Goal: Transaction & Acquisition: Book appointment/travel/reservation

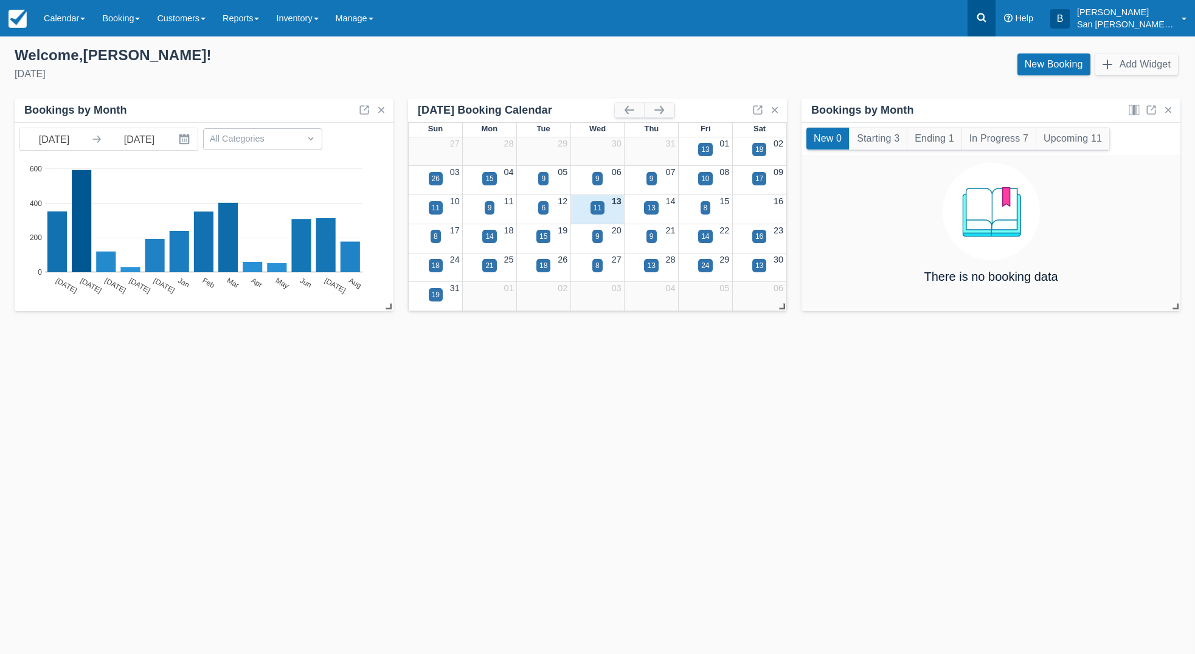
click at [987, 22] on icon at bounding box center [981, 18] width 12 height 12
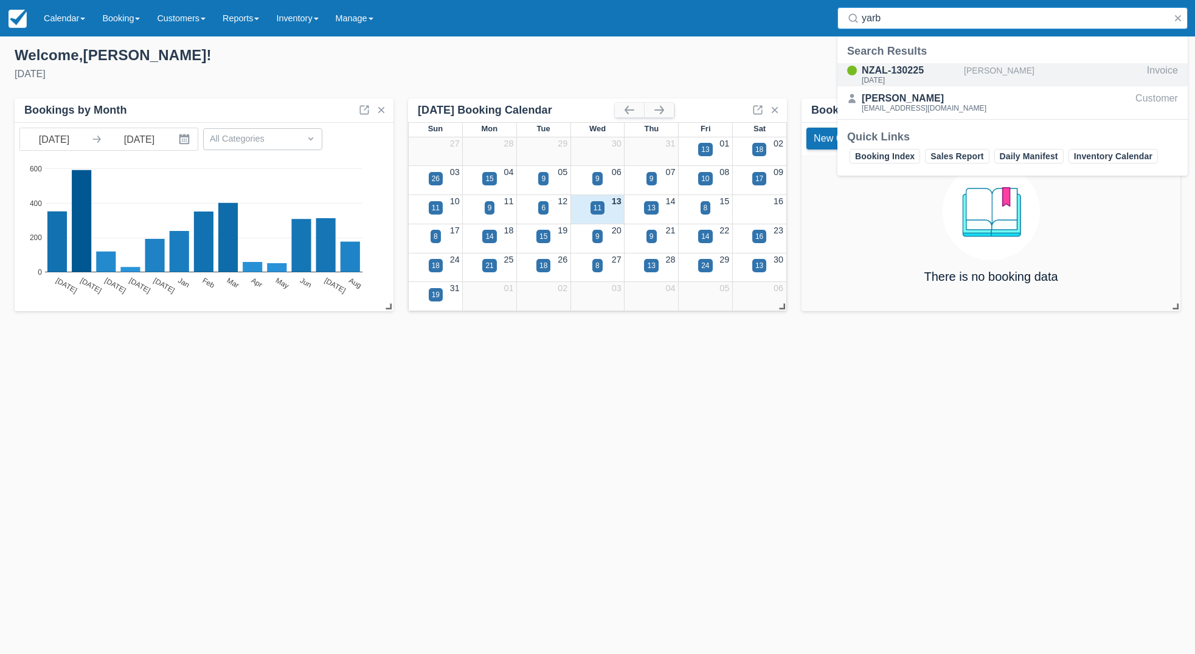
type input "yarb"
click at [897, 69] on div "NZAL-130225" at bounding box center [910, 70] width 97 height 15
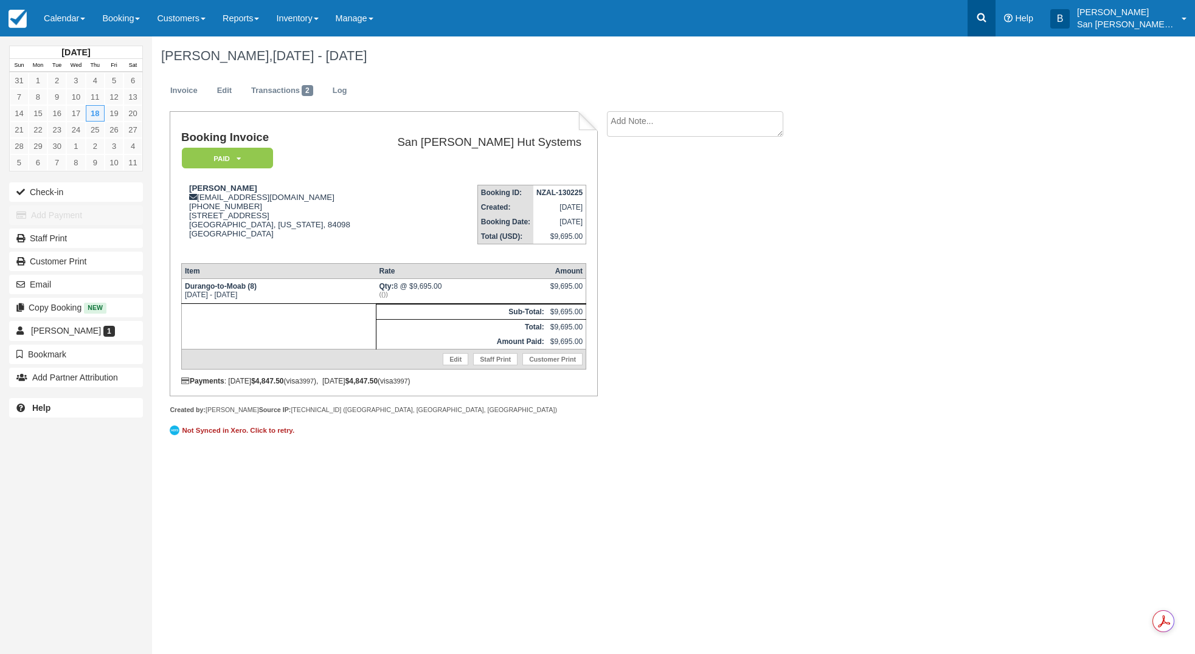
click at [986, 18] on icon at bounding box center [981, 17] width 9 height 9
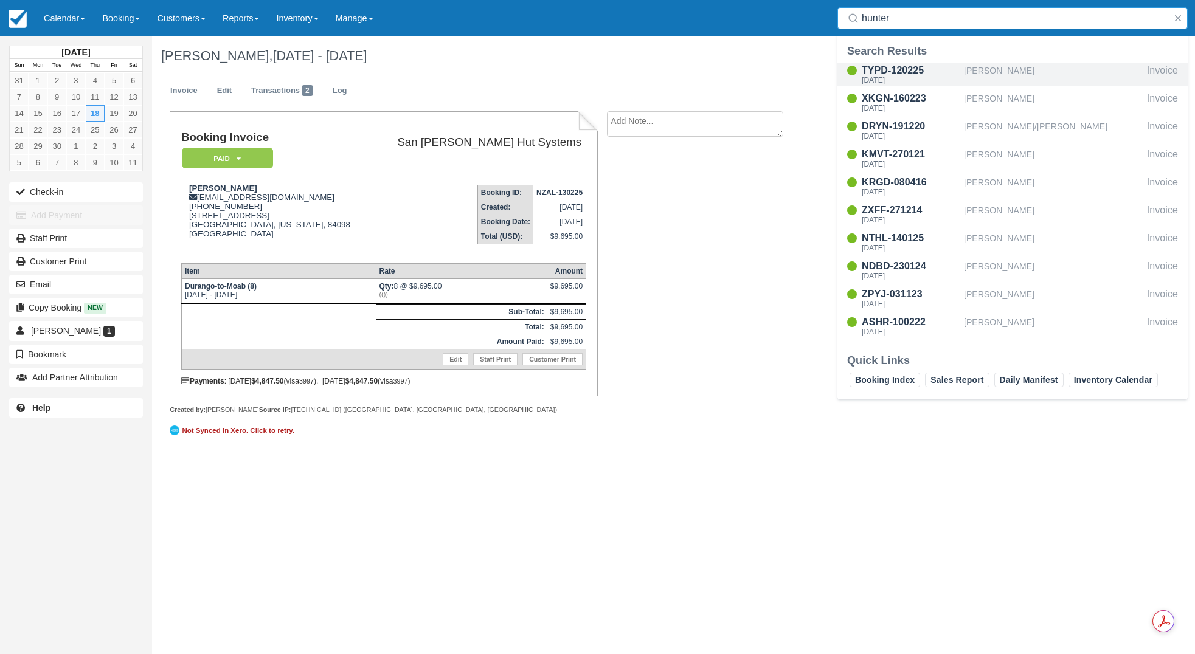
type input "hunter"
click at [883, 75] on div "TYPD-120225" at bounding box center [910, 70] width 97 height 15
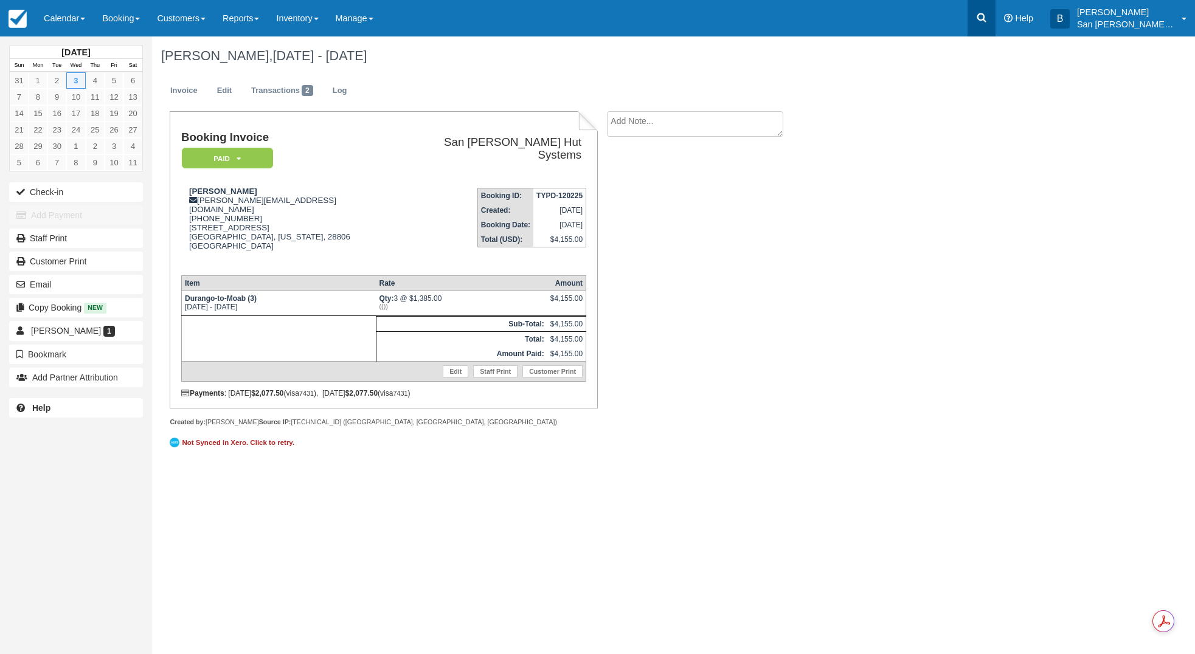
click at [979, 14] on link at bounding box center [981, 18] width 28 height 36
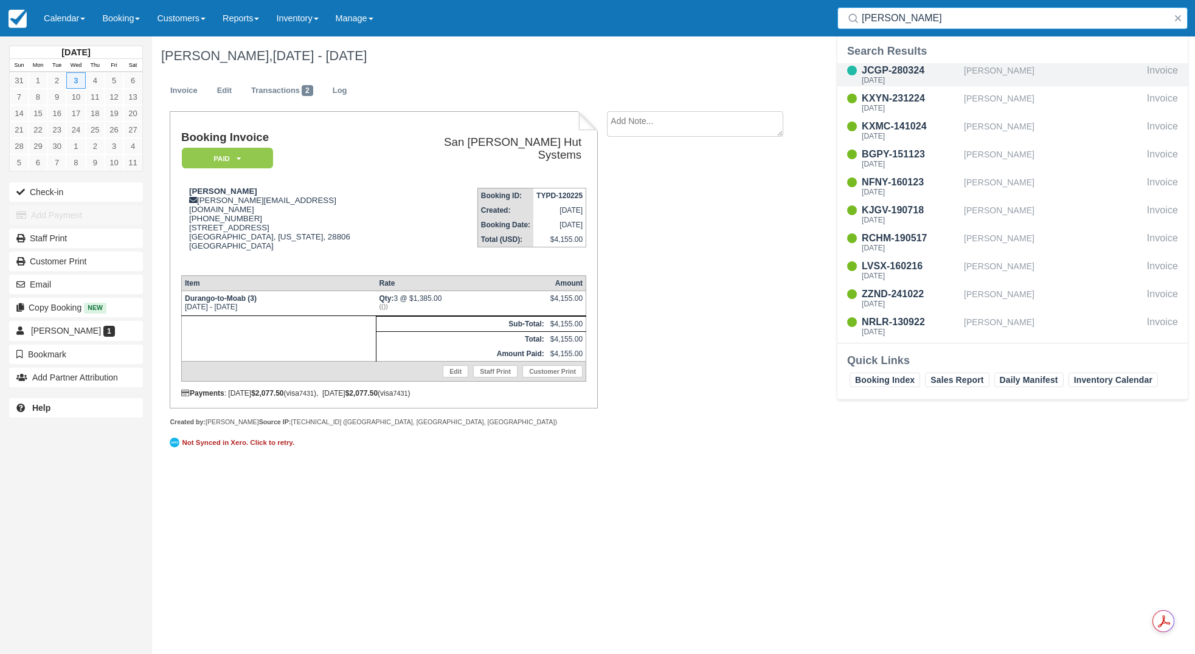
type input "webb"
click at [898, 72] on div "JCGP-280324" at bounding box center [910, 70] width 97 height 15
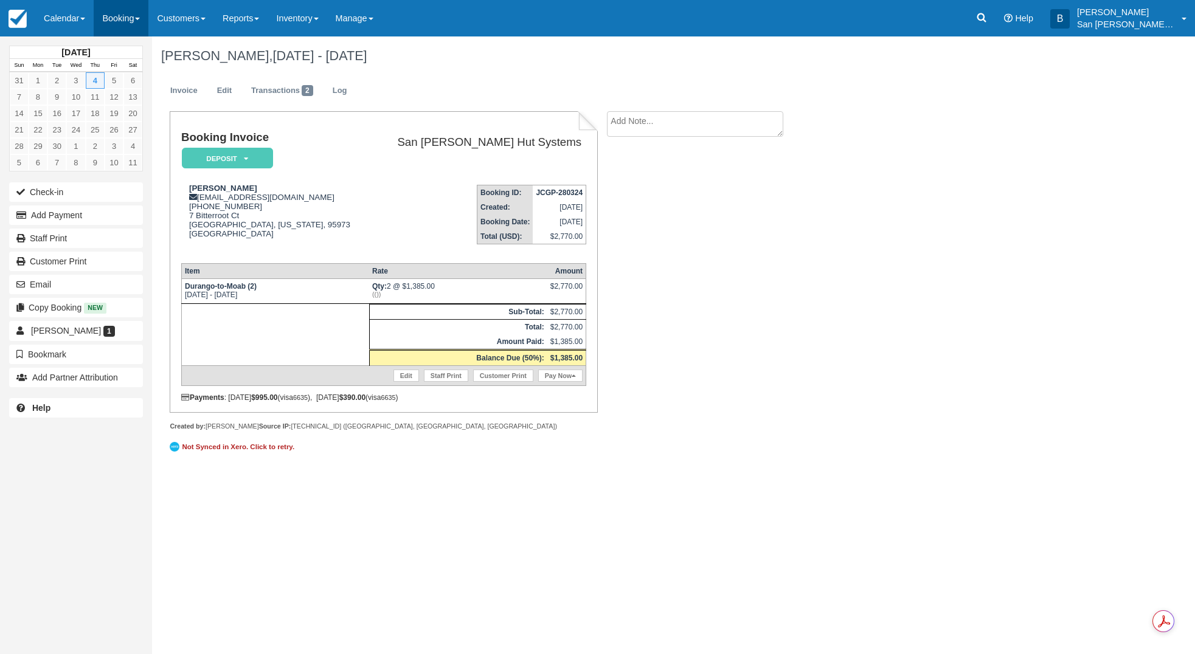
click at [109, 16] on link "Booking" at bounding box center [121, 18] width 55 height 36
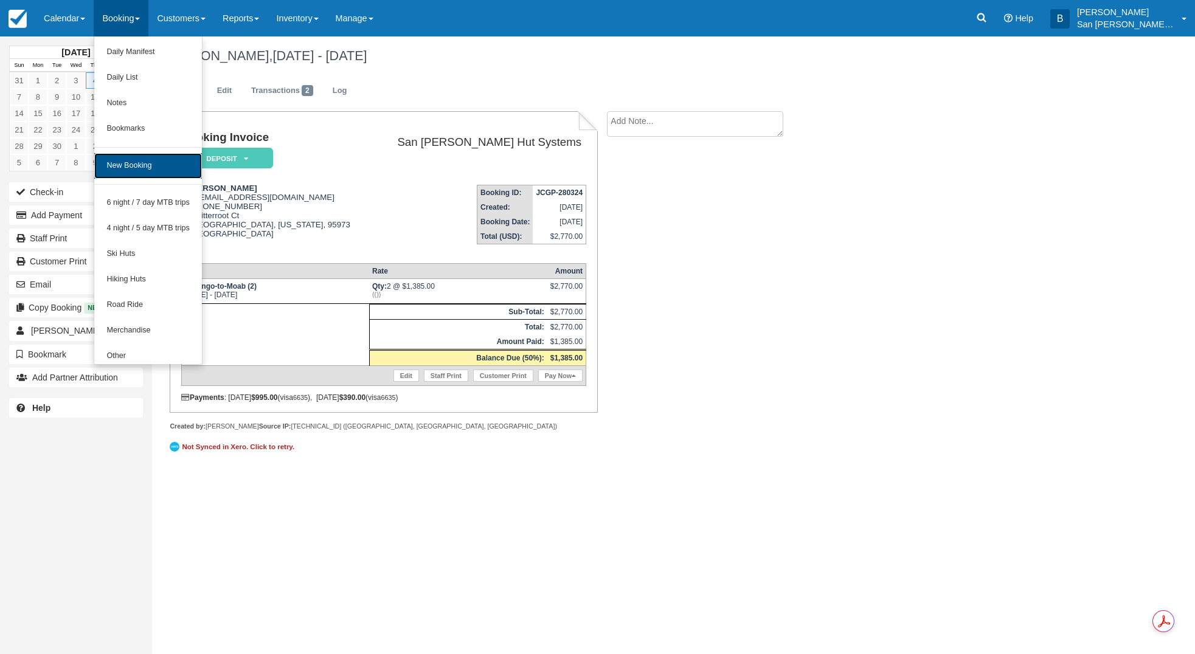
click at [164, 165] on link "New Booking" at bounding box center [148, 166] width 108 height 26
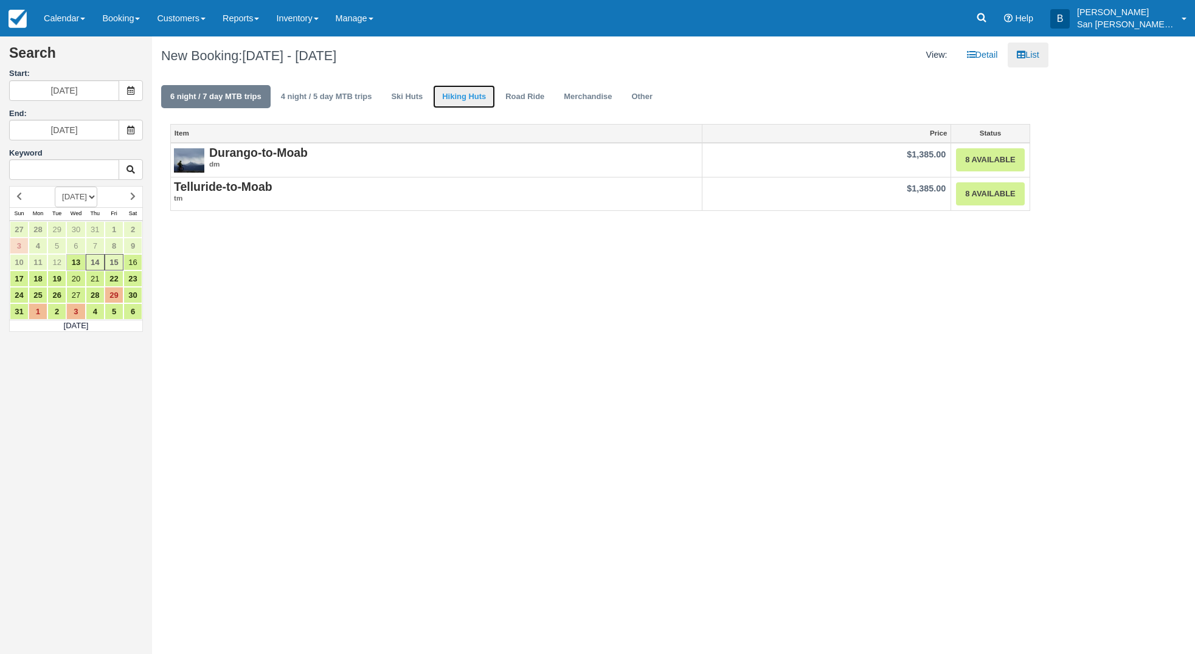
click at [473, 93] on link "Hiking Huts" at bounding box center [464, 97] width 62 height 24
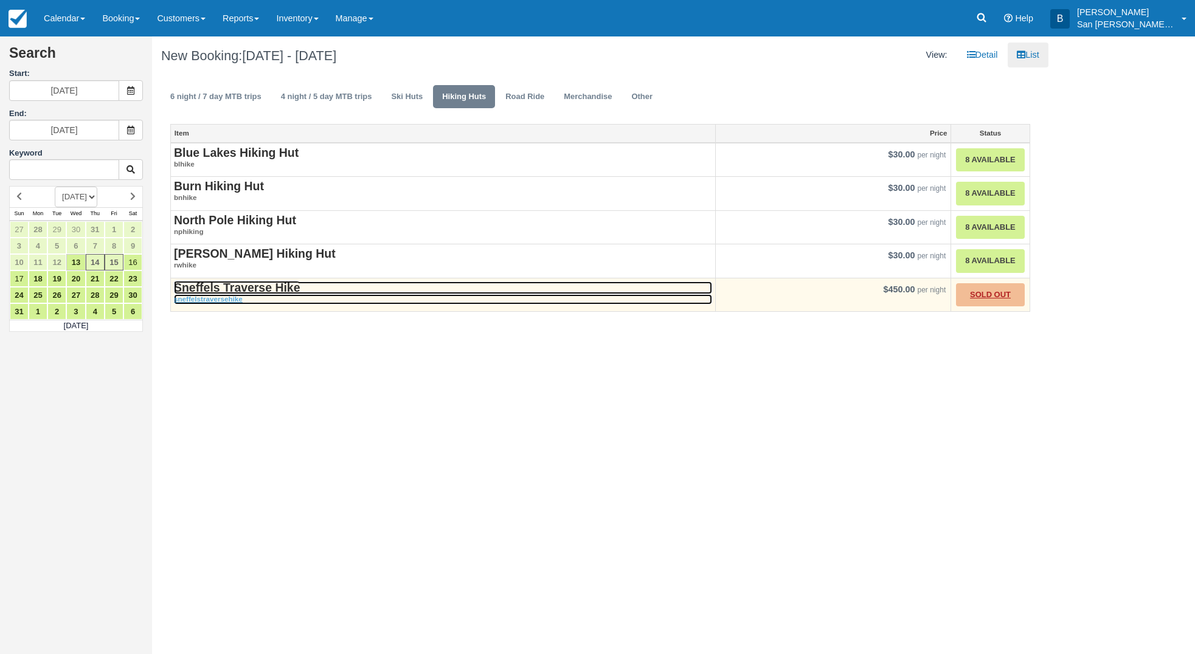
click at [266, 289] on strong "Sneffels Traverse Hike" at bounding box center [237, 287] width 126 height 13
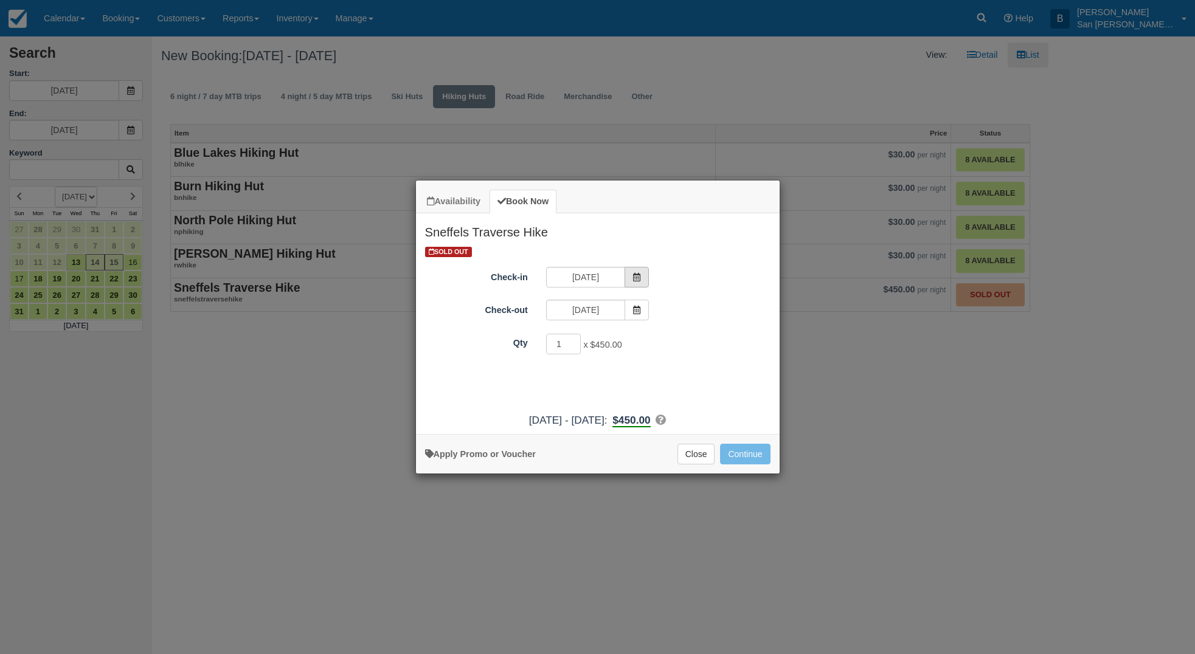
click at [636, 275] on icon "Item Modal" at bounding box center [636, 277] width 9 height 9
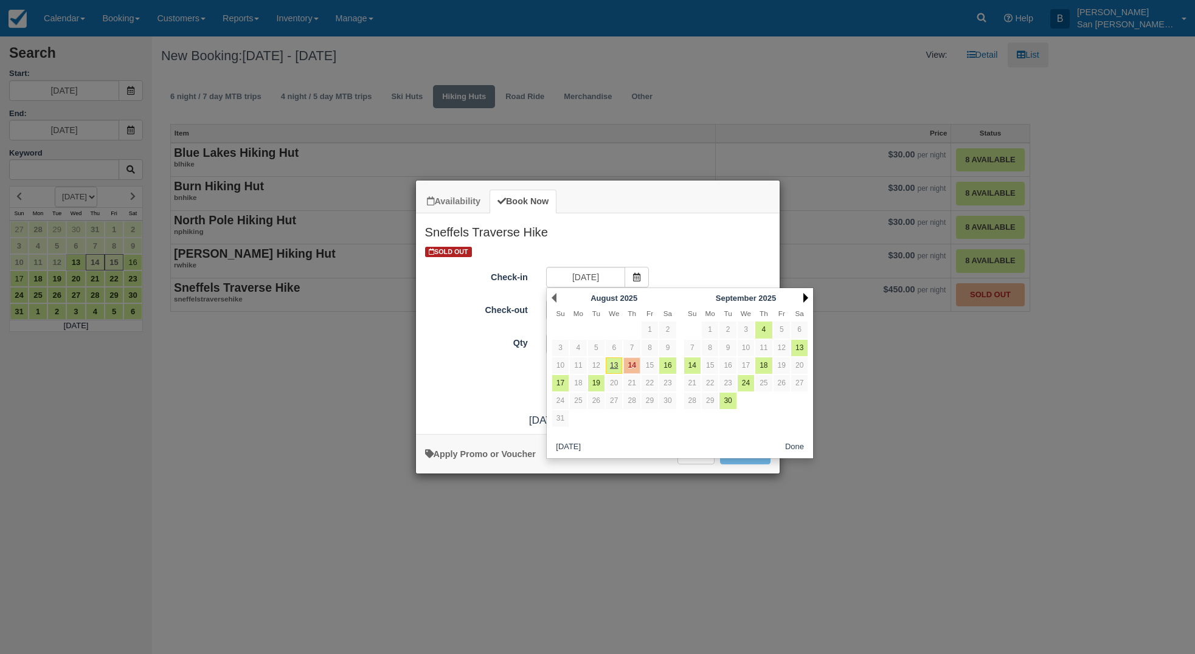
click at [806, 298] on link "Next" at bounding box center [805, 298] width 5 height 10
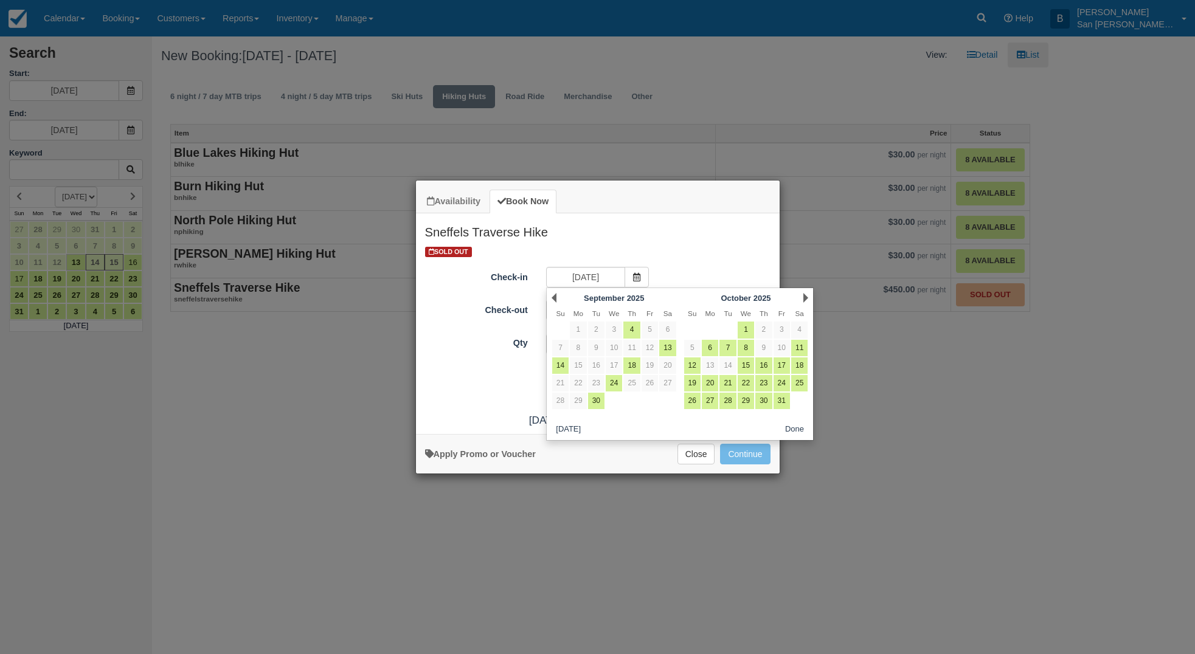
click at [806, 298] on link "Next" at bounding box center [805, 298] width 5 height 10
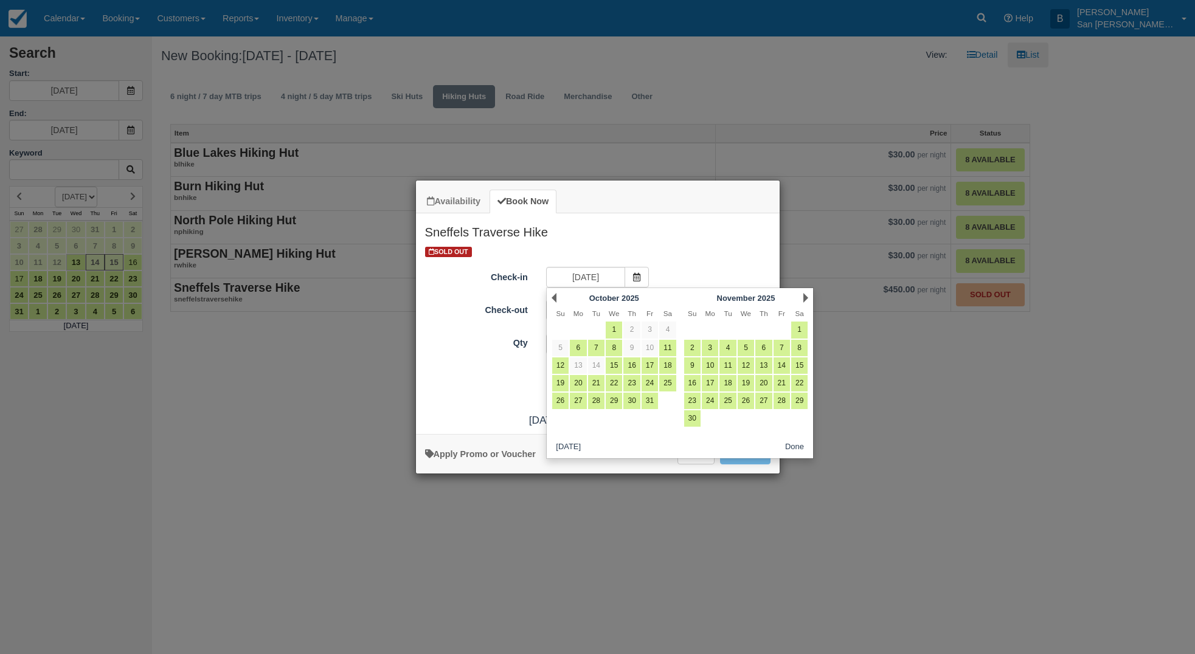
click at [806, 298] on link "Next" at bounding box center [805, 298] width 5 height 10
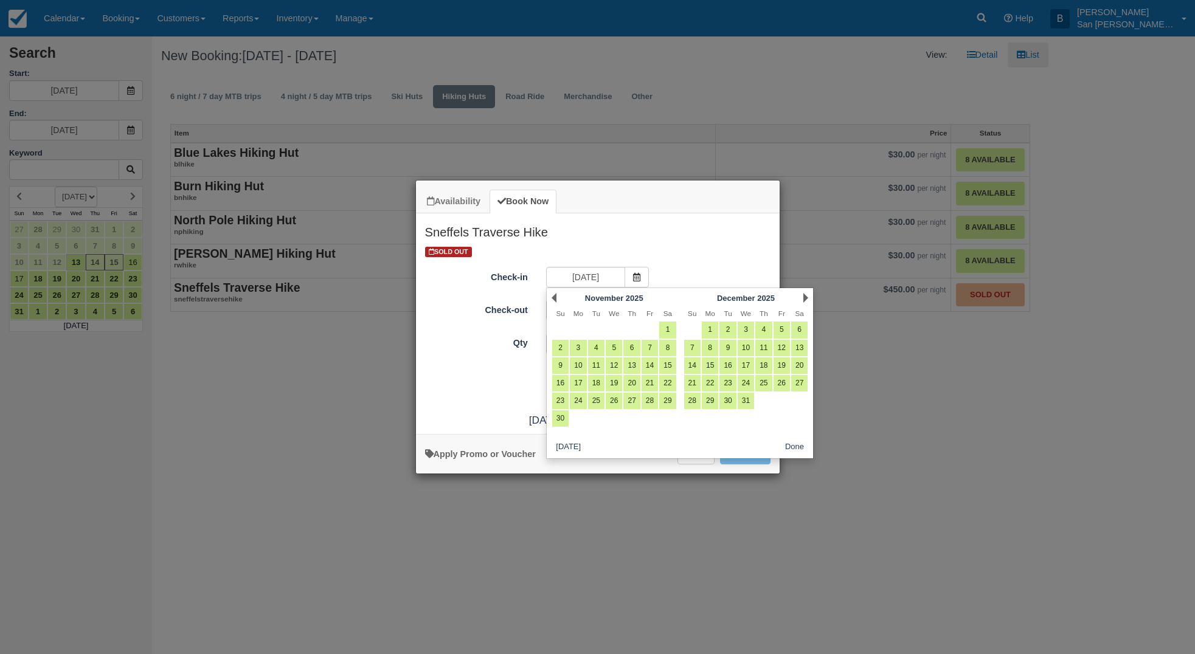
click at [806, 298] on link "Next" at bounding box center [805, 298] width 5 height 10
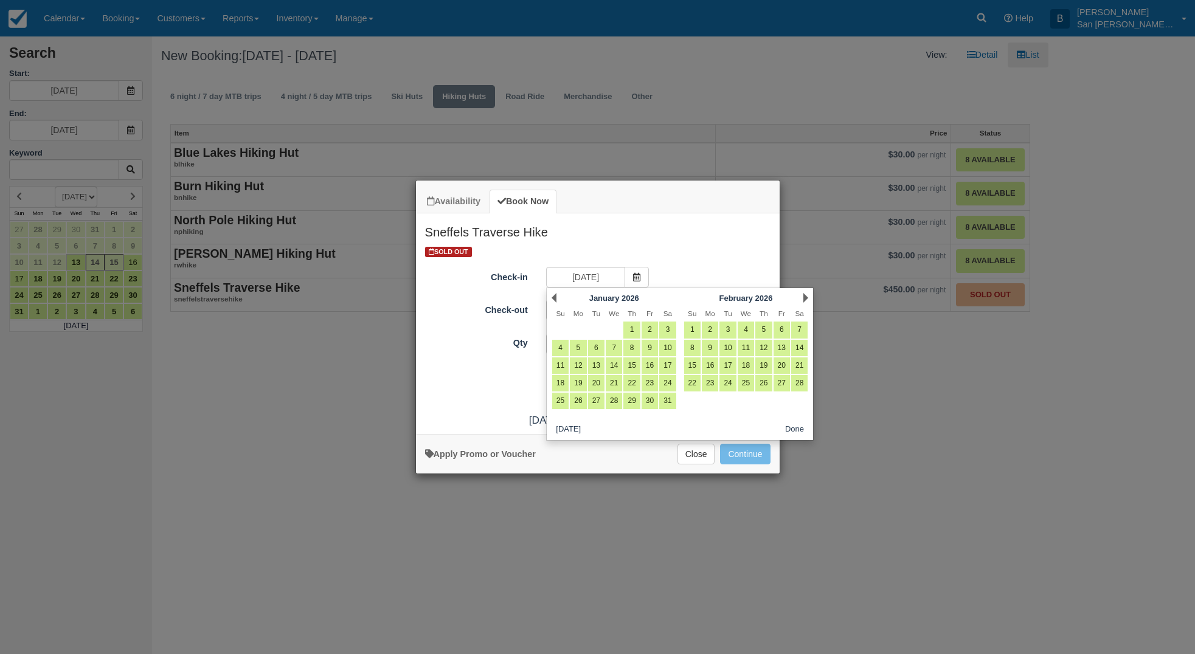
click at [806, 298] on link "Next" at bounding box center [805, 298] width 5 height 10
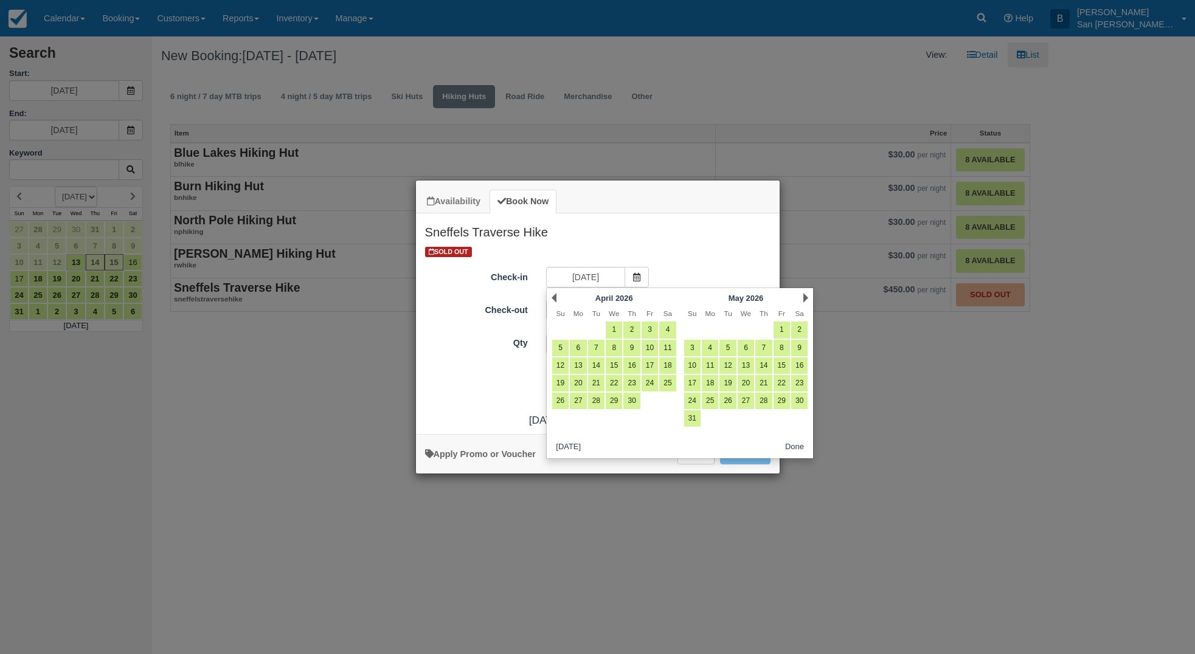
click at [806, 298] on link "Next" at bounding box center [805, 298] width 5 height 10
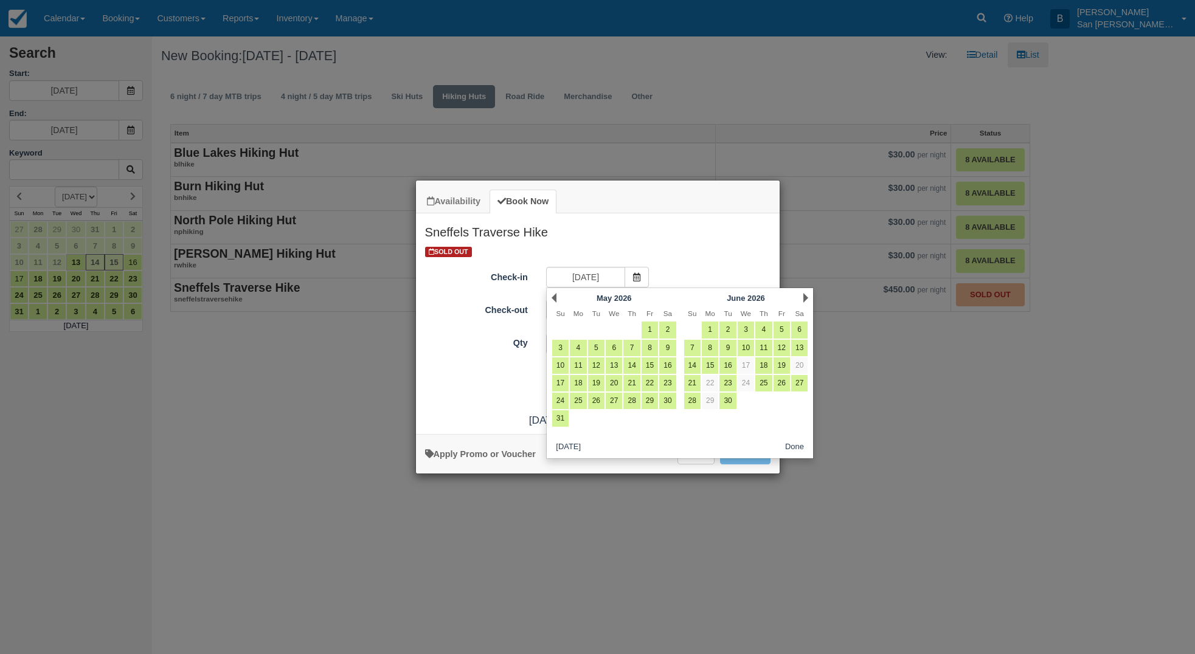
click at [806, 298] on link "Next" at bounding box center [805, 298] width 5 height 10
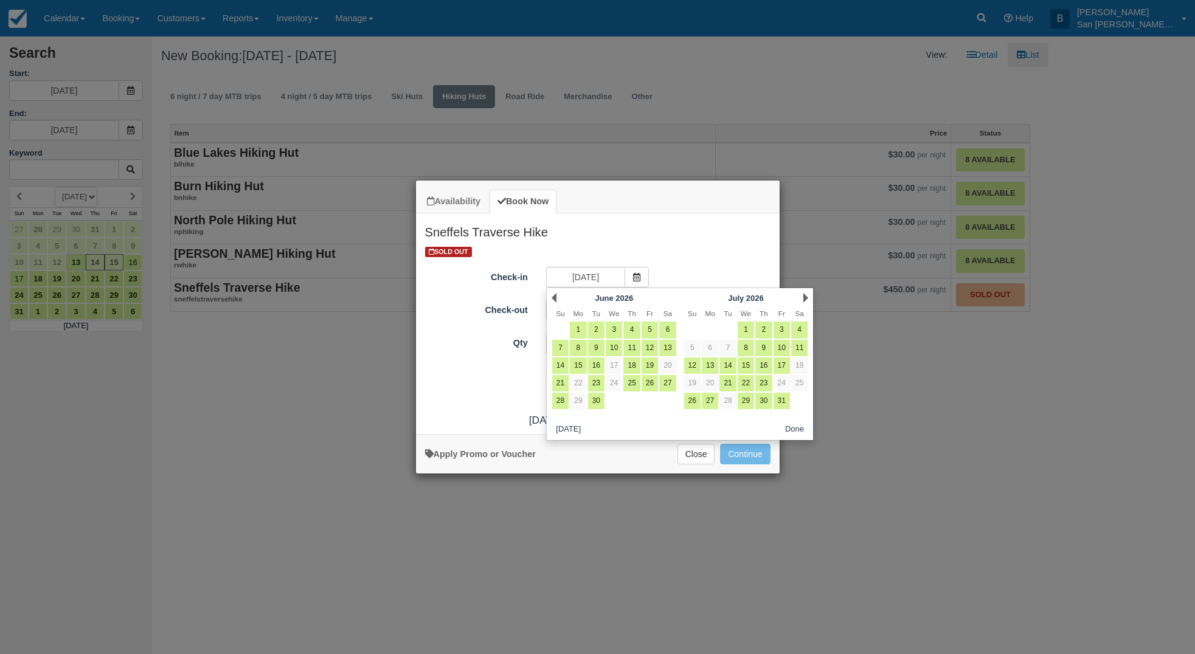
click at [806, 298] on link "Next" at bounding box center [805, 298] width 5 height 10
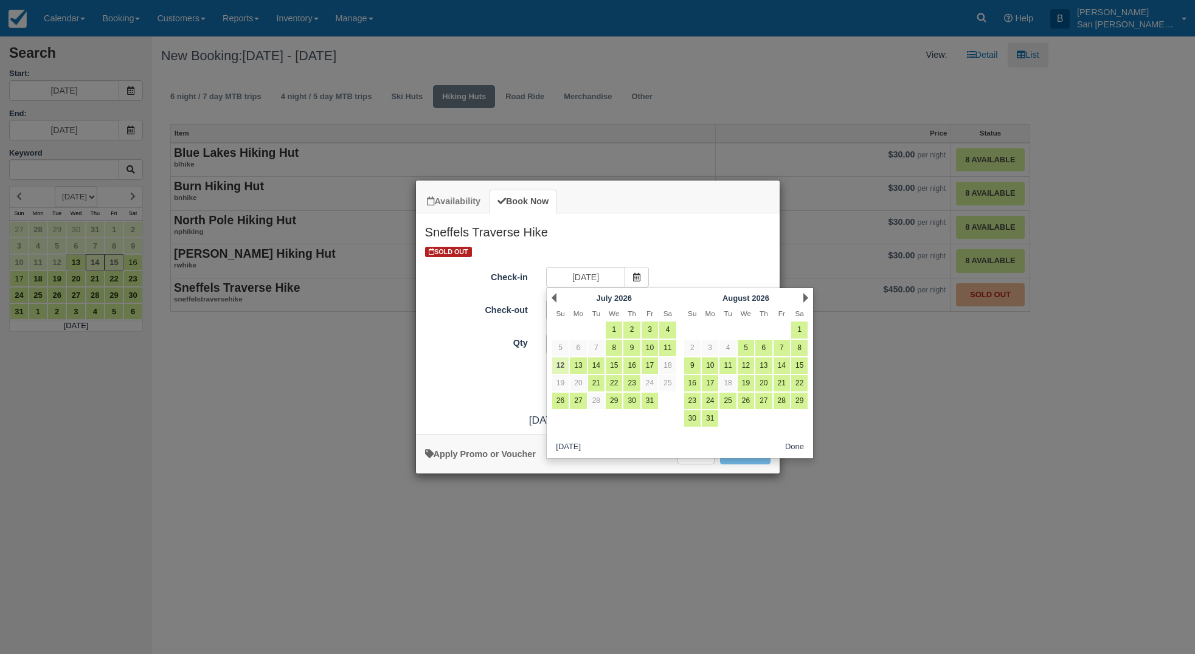
click at [562, 361] on link "12" at bounding box center [560, 366] width 16 height 16
type input "07/12/26"
type input "07/13/26"
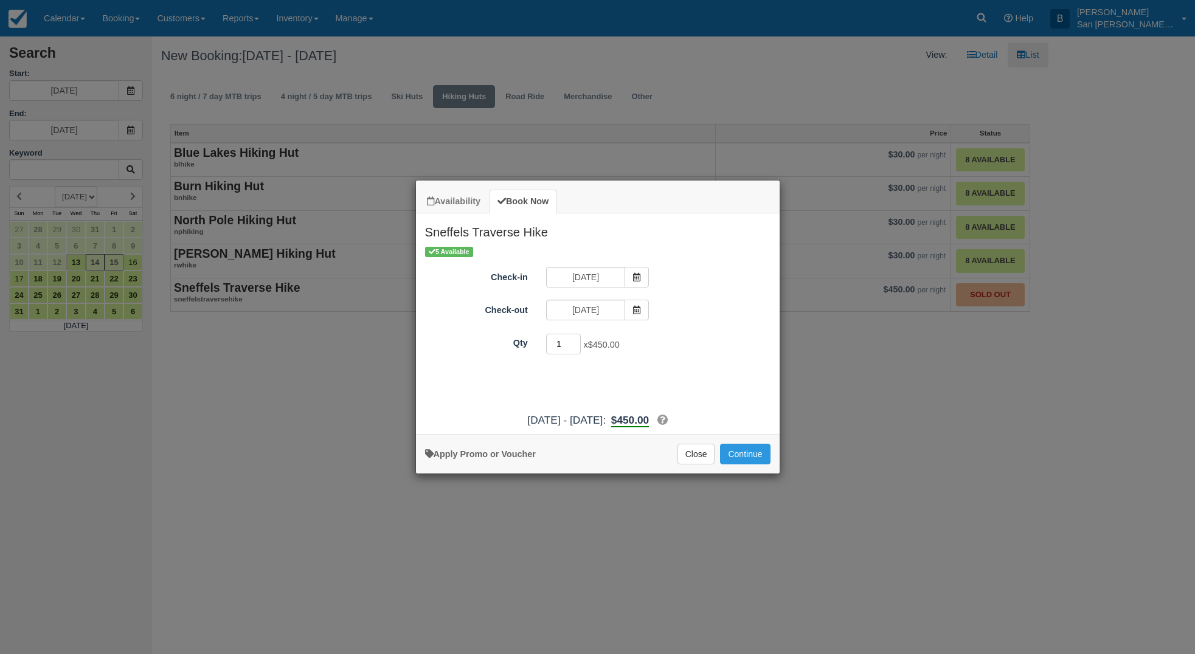
drag, startPoint x: 570, startPoint y: 346, endPoint x: 550, endPoint y: 346, distance: 19.5
click at [550, 346] on input "1" at bounding box center [563, 344] width 35 height 21
type input "2"
click at [754, 458] on button "Continue" at bounding box center [745, 454] width 50 height 21
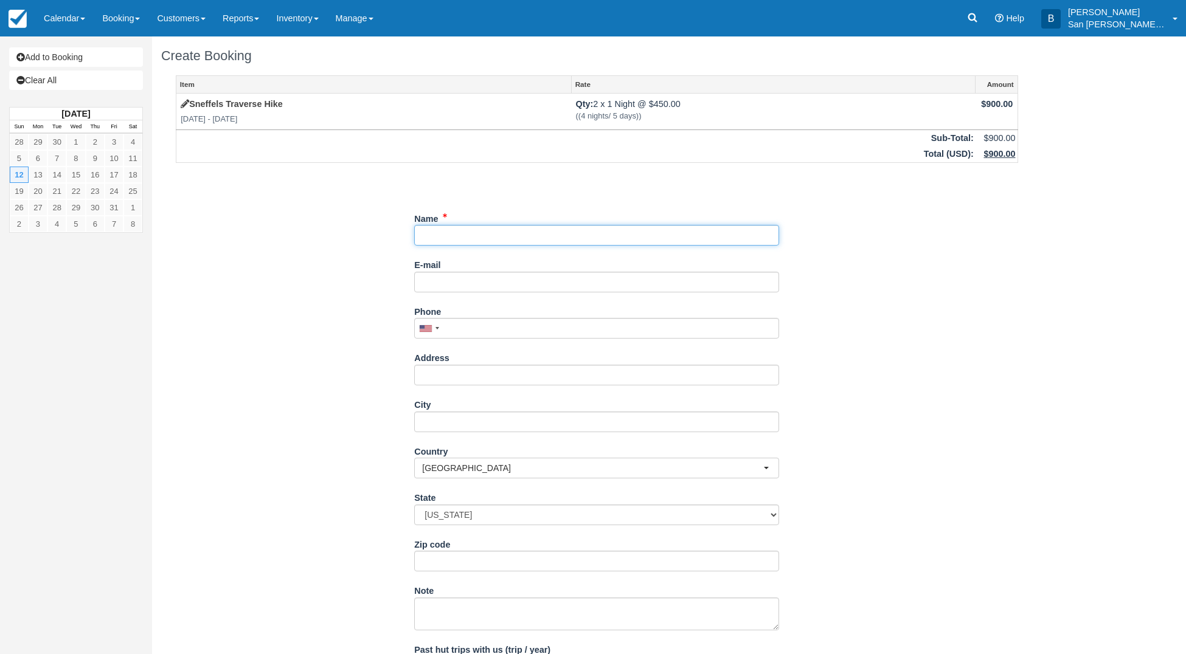
drag, startPoint x: 467, startPoint y: 243, endPoint x: 475, endPoint y: 244, distance: 8.5
click at [468, 244] on input "Name" at bounding box center [596, 235] width 365 height 21
type input "Pamela Probst"
click at [460, 283] on input "E-mail" at bounding box center [596, 282] width 365 height 21
type input "pmprobst@gmail.com"
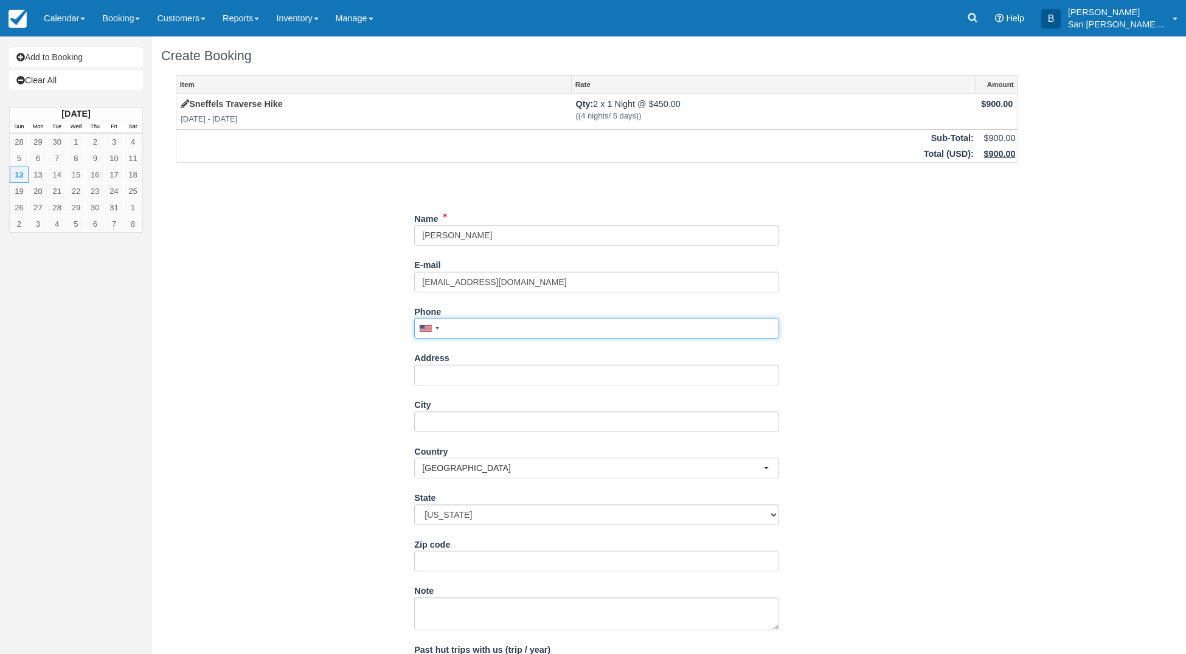
drag, startPoint x: 469, startPoint y: 331, endPoint x: 533, endPoint y: 347, distance: 65.9
click at [469, 331] on input "Phone" at bounding box center [596, 328] width 365 height 21
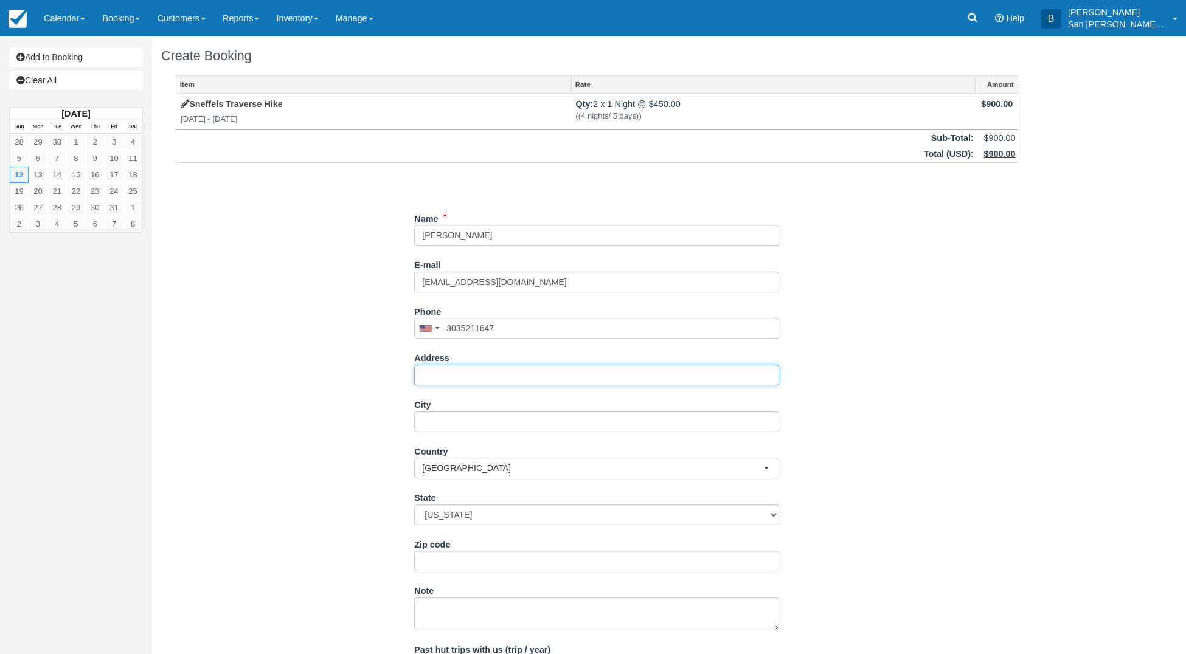
type input "(303) 521-1647"
click at [439, 379] on input "Address" at bounding box center [596, 375] width 365 height 21
drag, startPoint x: 469, startPoint y: 377, endPoint x: 517, endPoint y: 381, distance: 47.6
click at [469, 377] on input "9599 Bellmare Lane" at bounding box center [596, 375] width 365 height 21
drag, startPoint x: 512, startPoint y: 381, endPoint x: 623, endPoint y: 385, distance: 111.3
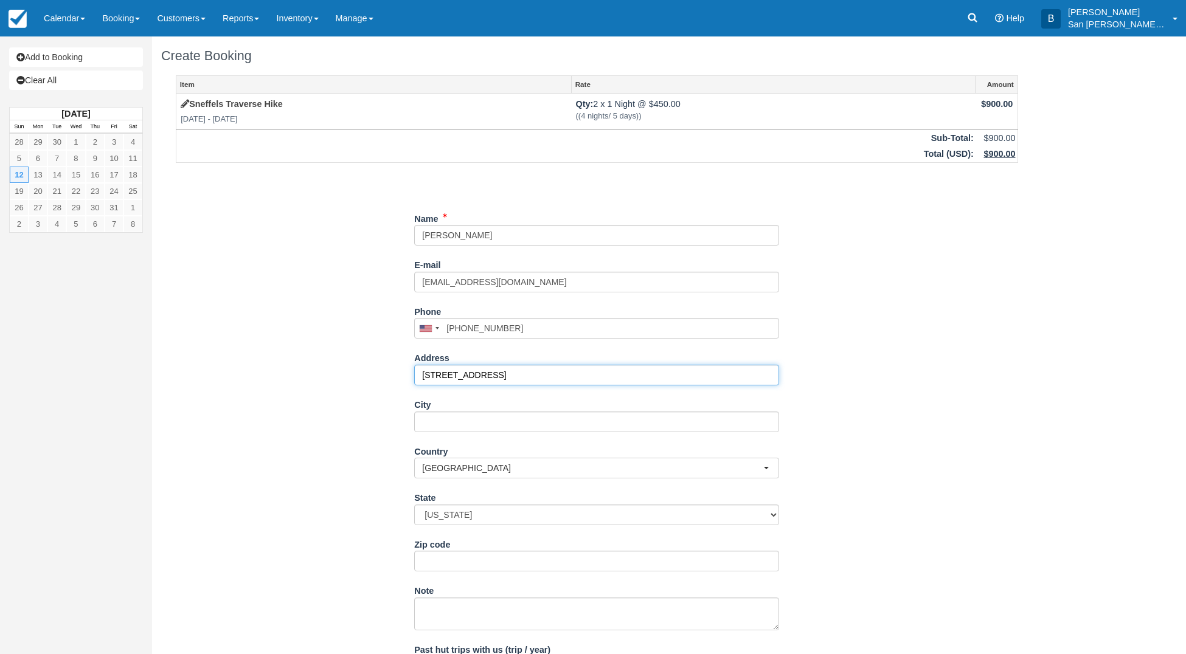
click at [513, 382] on input "9599 Bellmore Lane" at bounding box center [596, 375] width 365 height 21
type input "9599 Bellmore Lane"
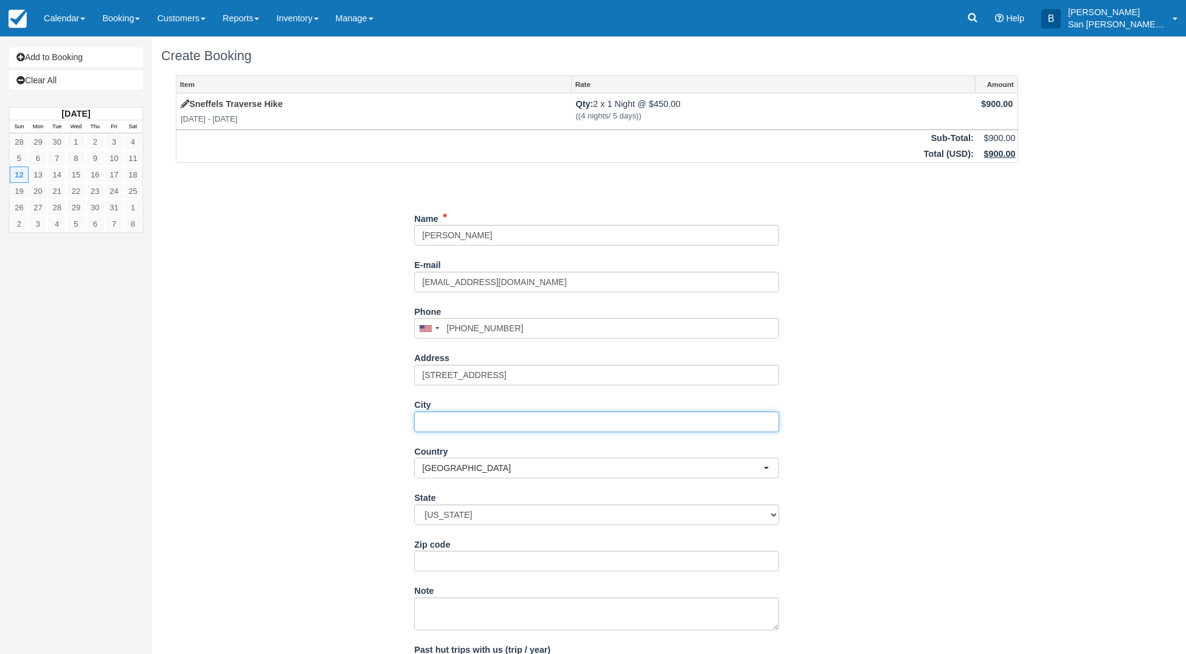
click at [452, 420] on input "City" at bounding box center [596, 422] width 365 height 21
type input "Denver"
drag, startPoint x: 473, startPoint y: 413, endPoint x: 334, endPoint y: 407, distance: 139.4
click at [334, 407] on div "Item Rate Amount Sneffels Traverse Hike Sun Jul 12 2026 - Mon Jul 13 2026 Qty: …" at bounding box center [596, 400] width 871 height 651
type input "Highlands Ranch"
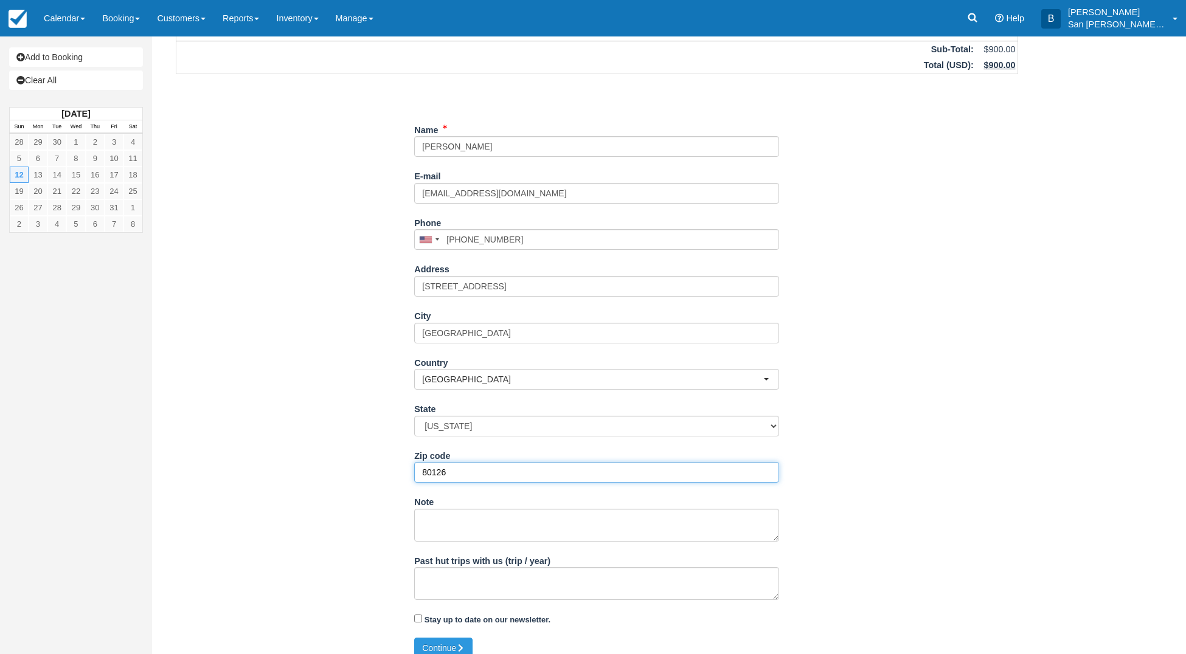
scroll to position [102, 0]
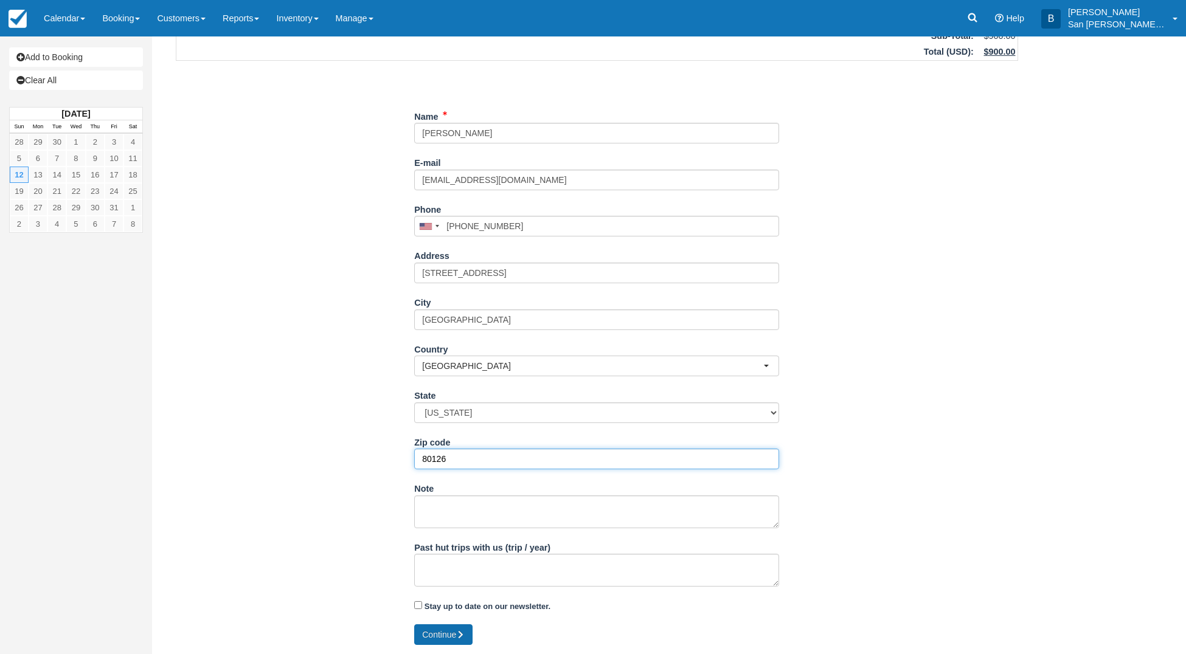
type input "80126"
click at [447, 633] on button "Continue" at bounding box center [443, 634] width 58 height 21
type input "+13035211647"
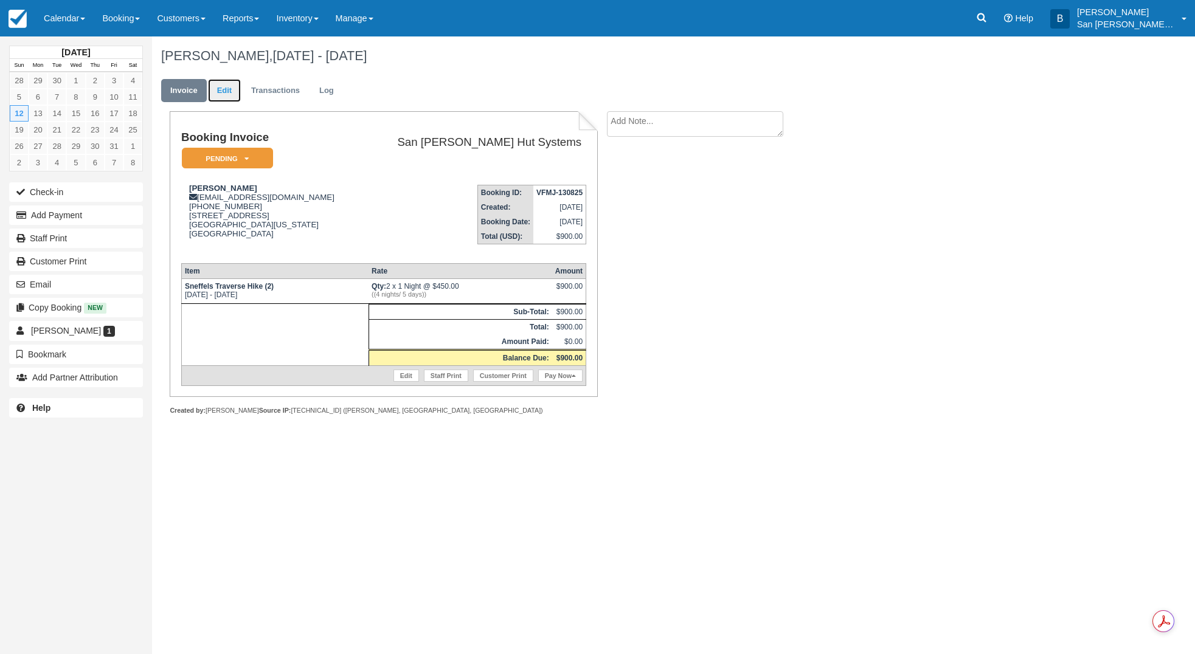
click at [223, 88] on link "Edit" at bounding box center [224, 91] width 33 height 24
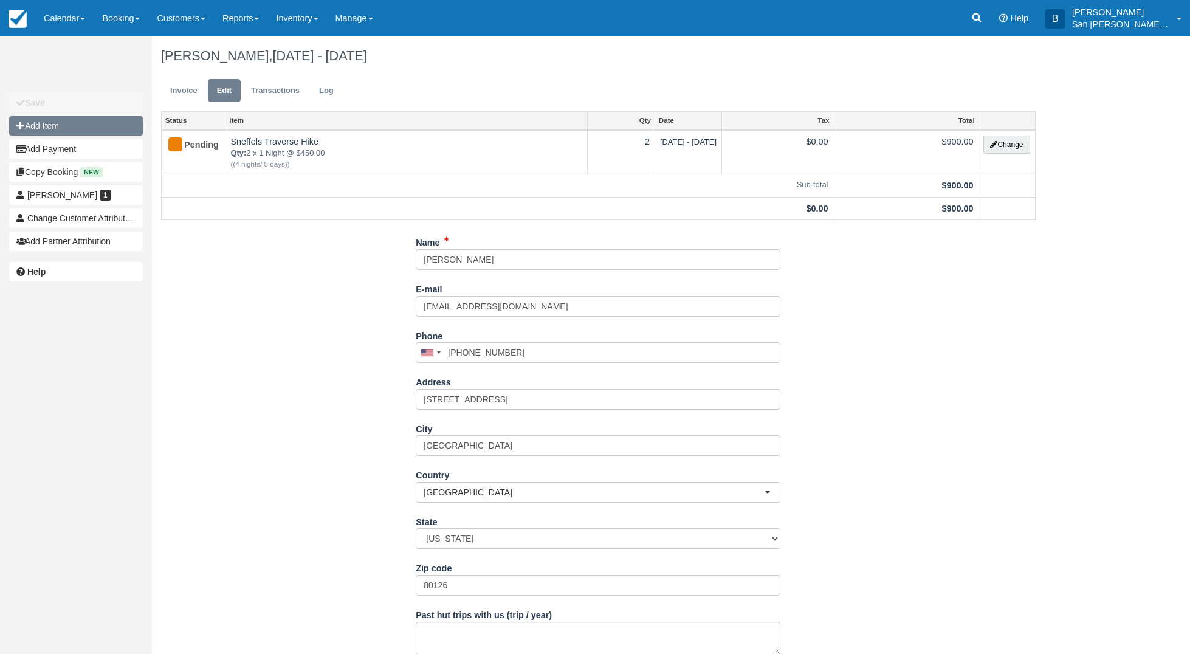
click at [30, 125] on button "Add Item" at bounding box center [76, 125] width 134 height 19
type input "0.00"
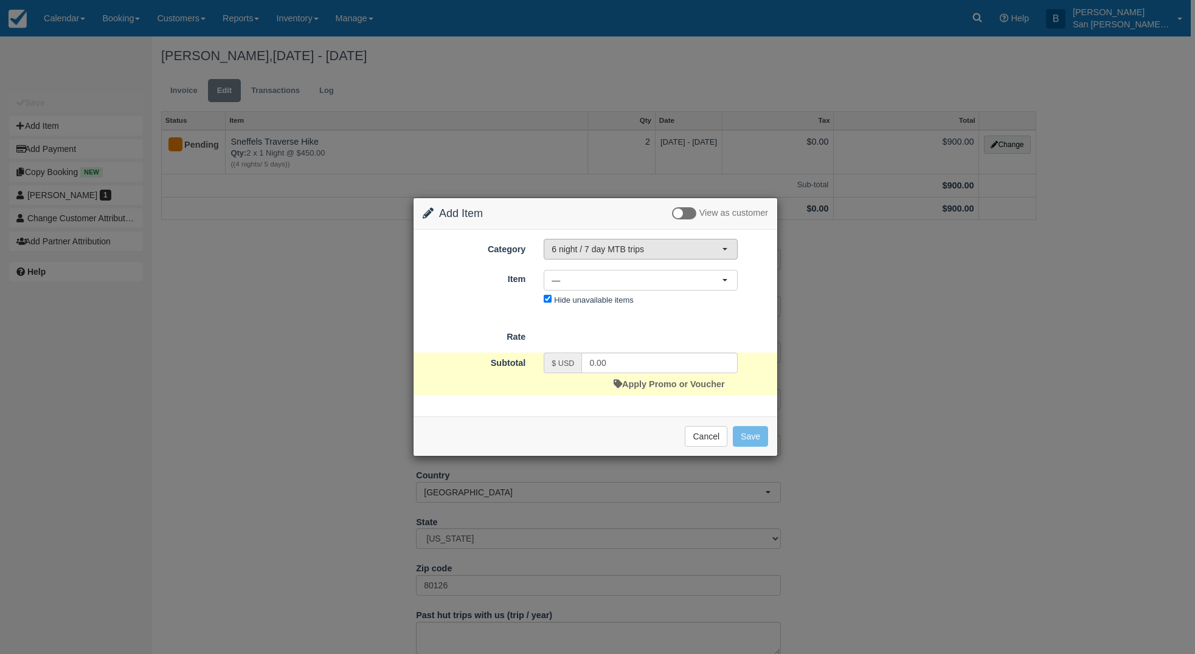
click at [606, 250] on span "6 night / 7 day MTB trips" at bounding box center [636, 249] width 170 height 12
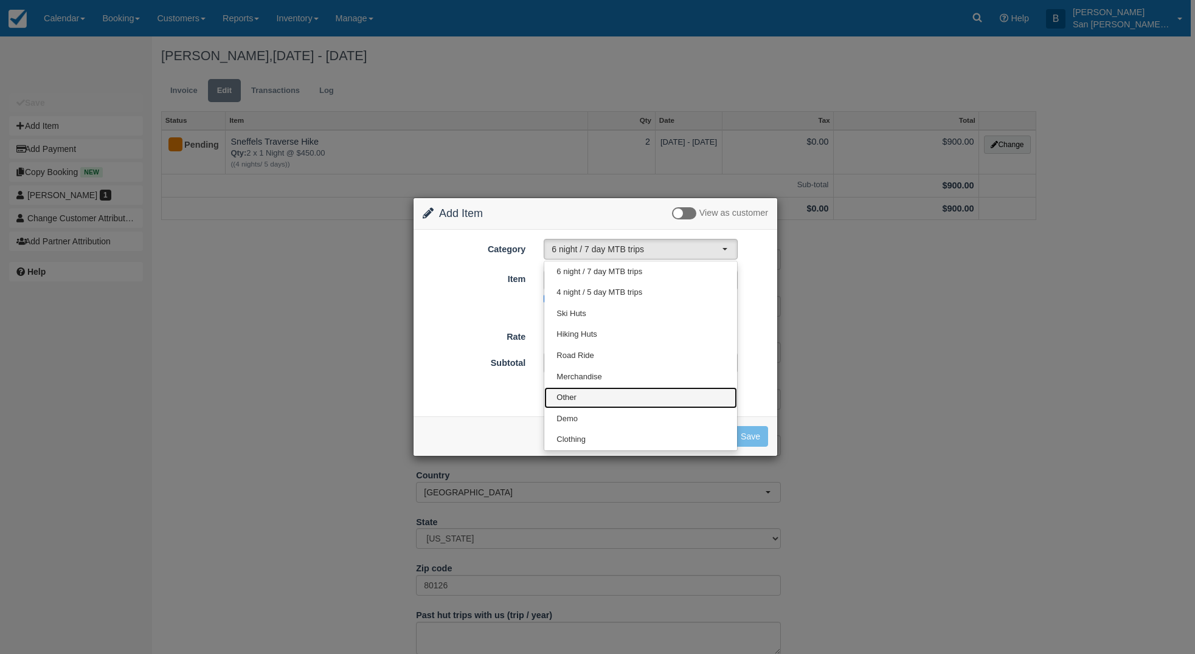
click at [576, 394] on link "Other" at bounding box center [640, 397] width 193 height 21
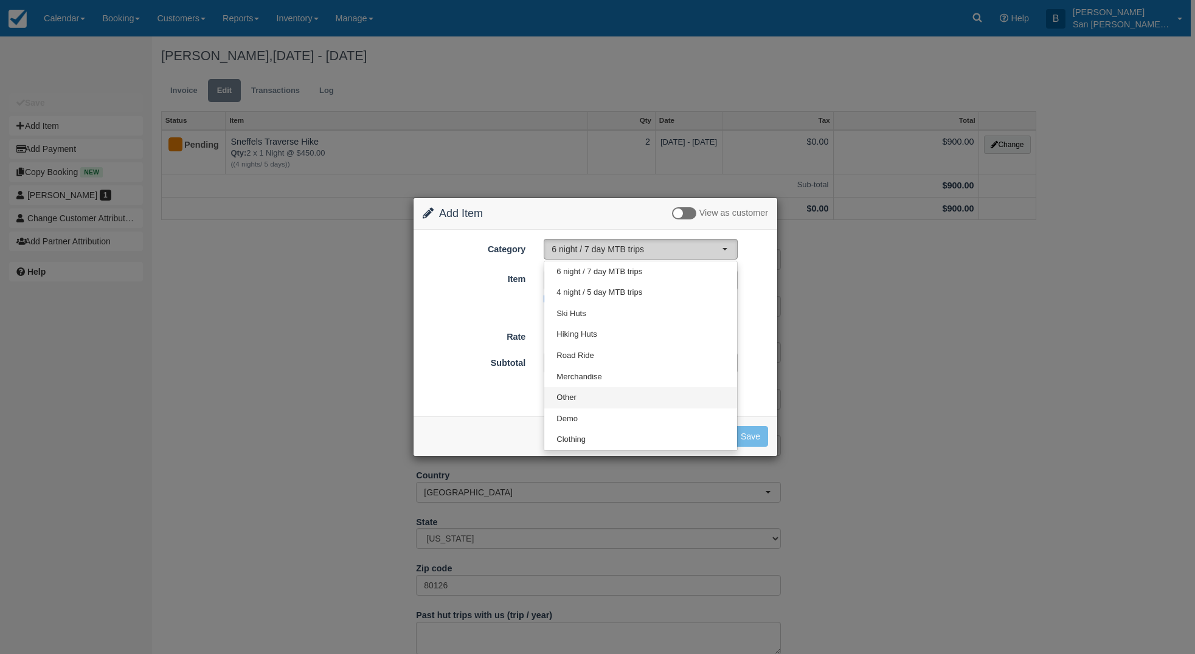
select select "15"
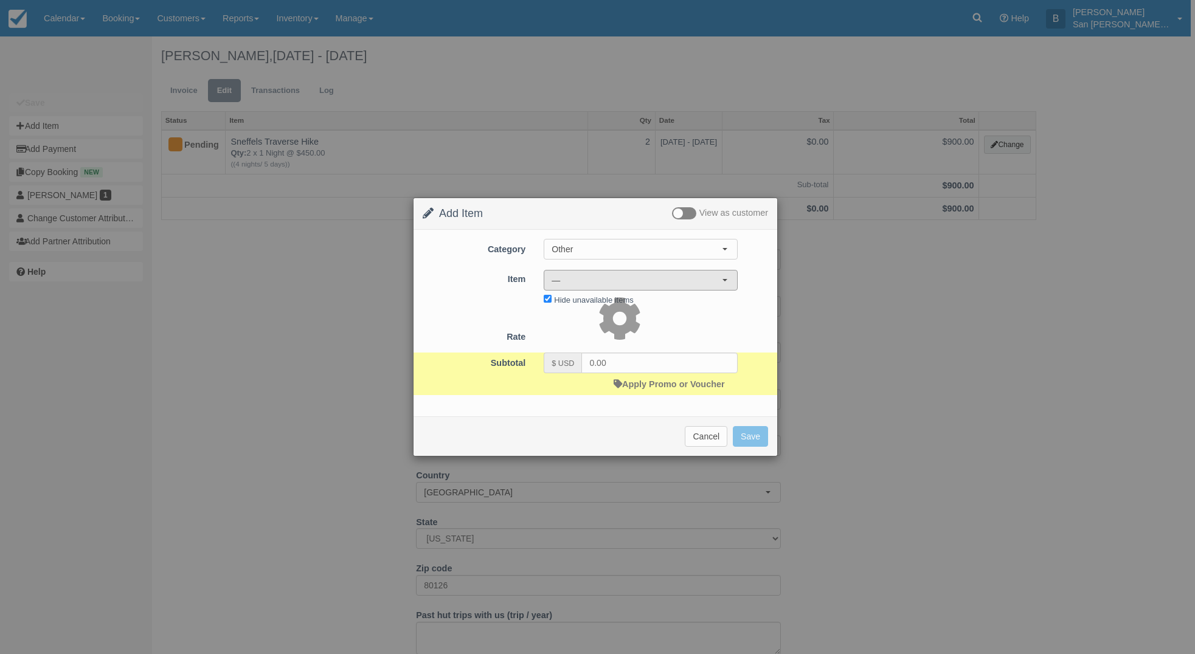
click at [576, 283] on span "—" at bounding box center [636, 280] width 170 height 12
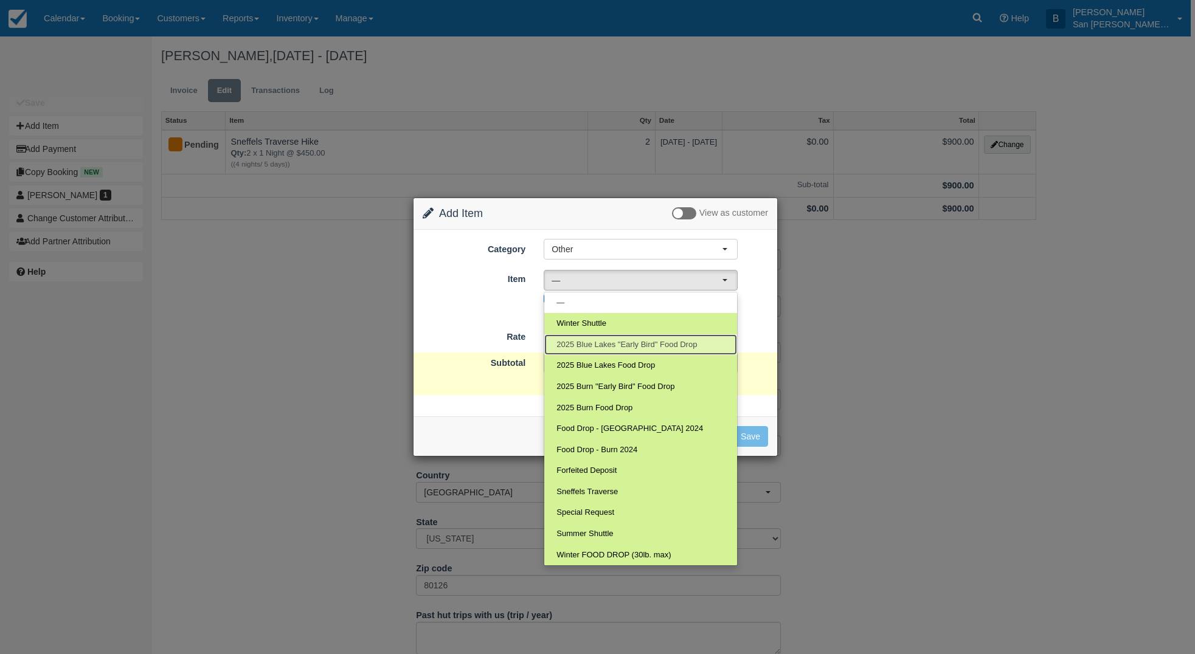
click at [621, 343] on span "2025 Blue Lakes "Early Bird" Food Drop" at bounding box center [626, 345] width 140 height 12
select select "118"
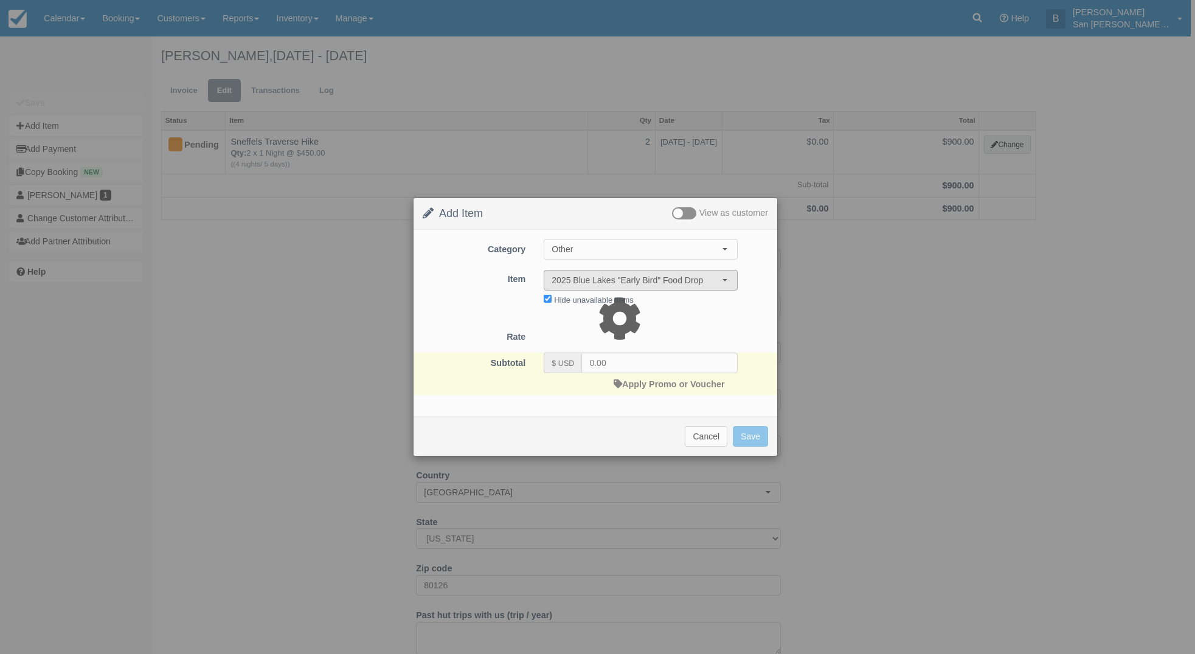
type input "199.00"
select select "07:00"
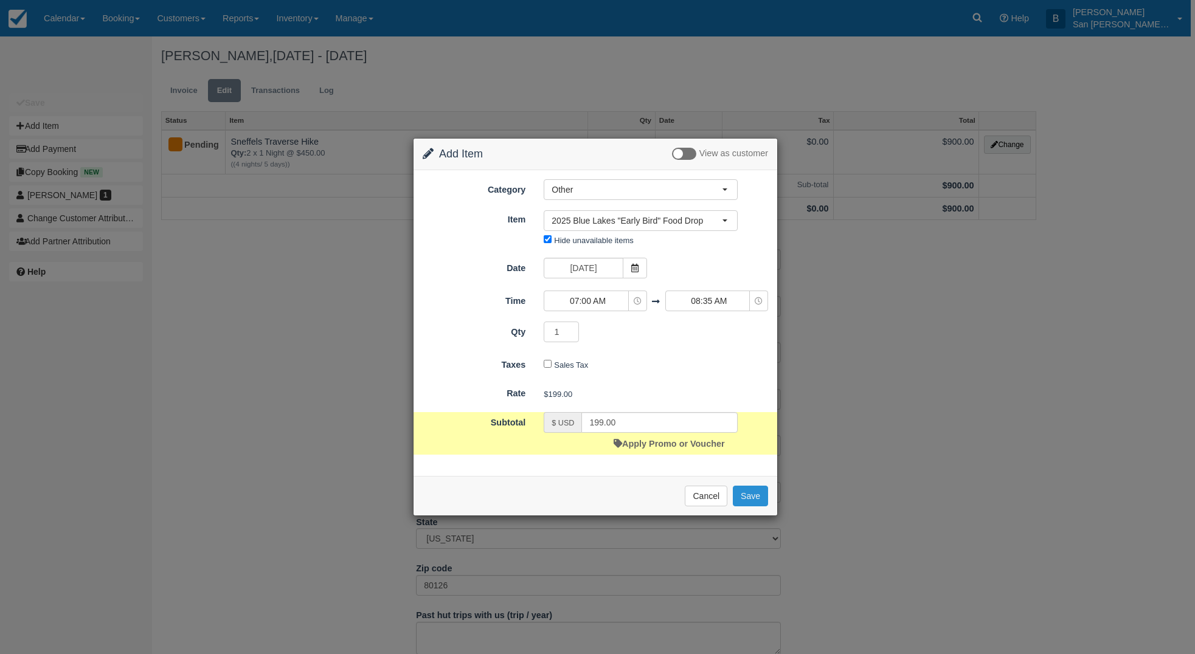
click at [745, 494] on button "Save" at bounding box center [750, 496] width 35 height 21
checkbox input "false"
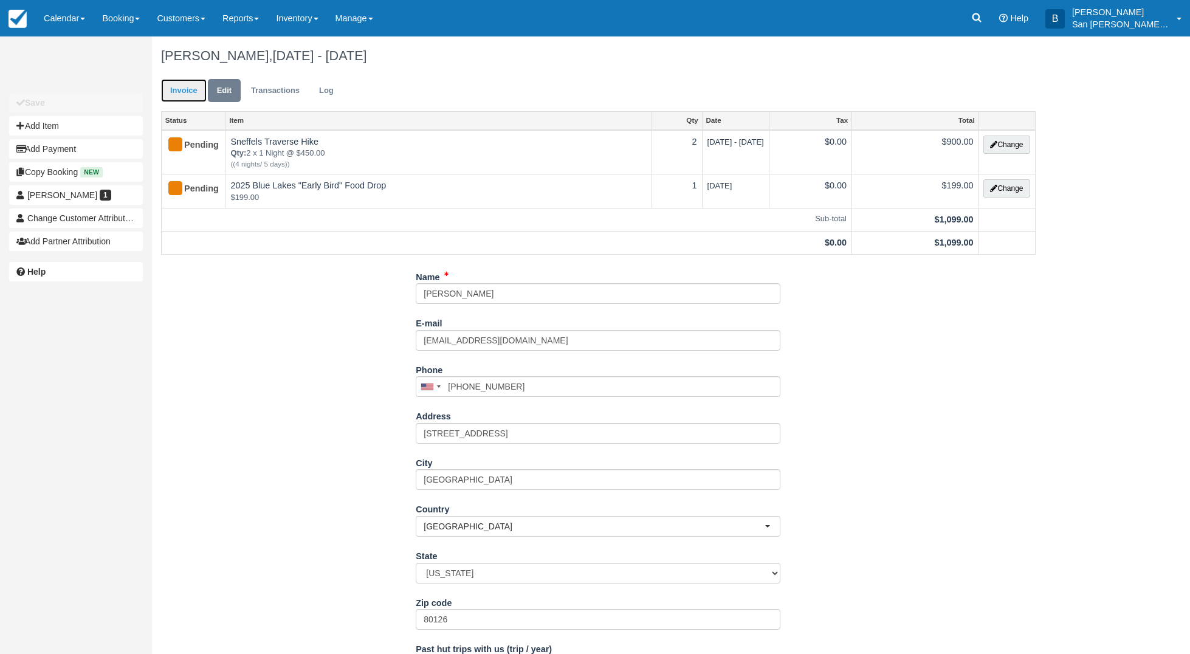
click at [174, 93] on link "Invoice" at bounding box center [184, 91] width 46 height 24
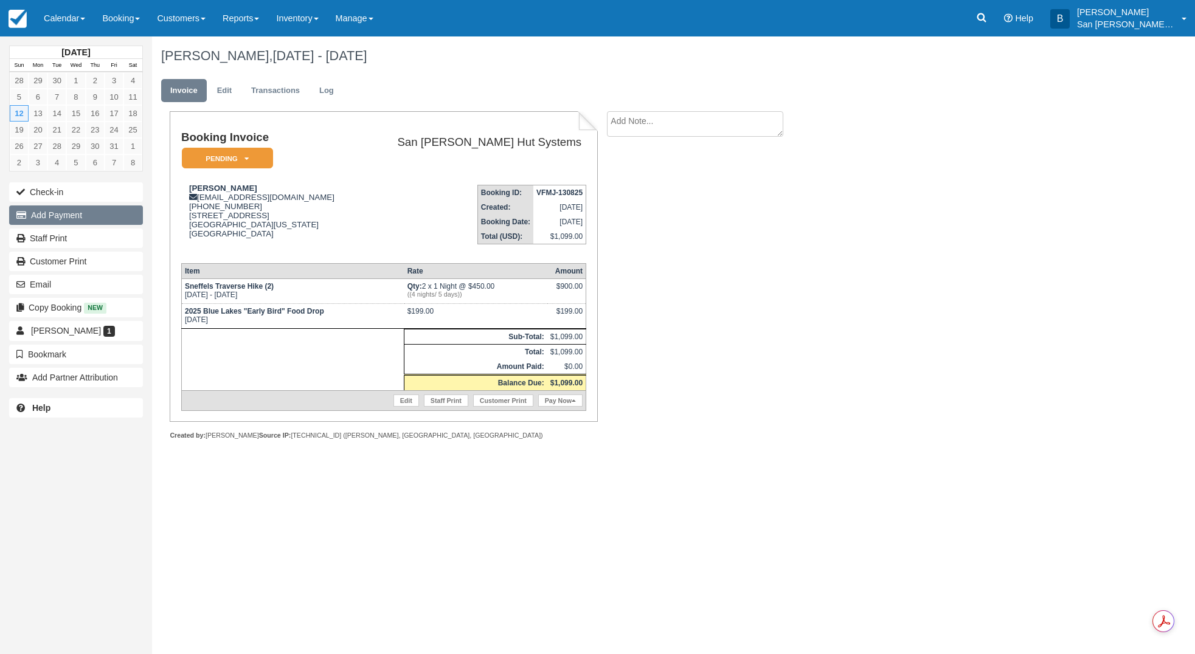
click at [48, 213] on button "Add Payment" at bounding box center [76, 215] width 134 height 19
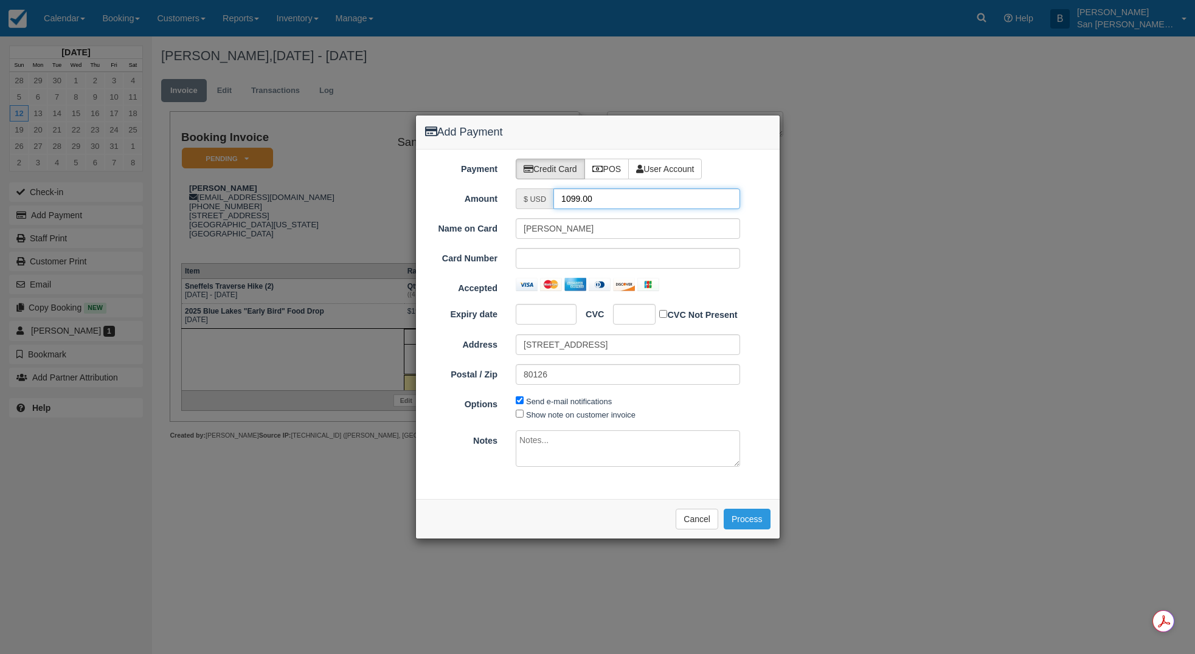
drag, startPoint x: 627, startPoint y: 200, endPoint x: 516, endPoint y: 193, distance: 110.9
click at [516, 193] on div "$ USD 1099.00" at bounding box center [628, 198] width 224 height 21
type input "549.50"
click at [548, 265] on div at bounding box center [628, 258] width 224 height 21
click at [747, 520] on button "Process" at bounding box center [747, 519] width 47 height 21
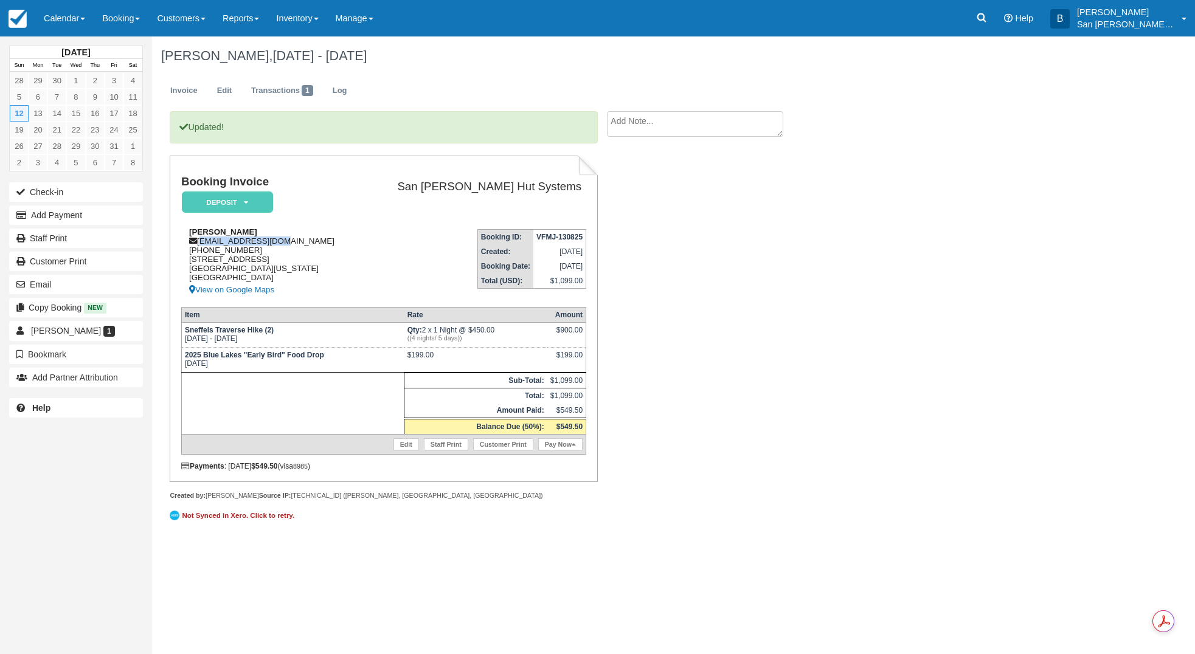
drag, startPoint x: 200, startPoint y: 243, endPoint x: 267, endPoint y: 240, distance: 66.9
click at [289, 244] on div "Pamela Probst pmprobst@gmail.com 1 (303) 521-1647 9599 Bellmore Lane Highlands …" at bounding box center [270, 262] width 179 height 70
copy div "[EMAIL_ADDRESS][DOMAIN_NAME]"
click at [49, 235] on link "Staff Print" at bounding box center [76, 238] width 134 height 19
click at [340, 90] on link "Log" at bounding box center [339, 91] width 33 height 24
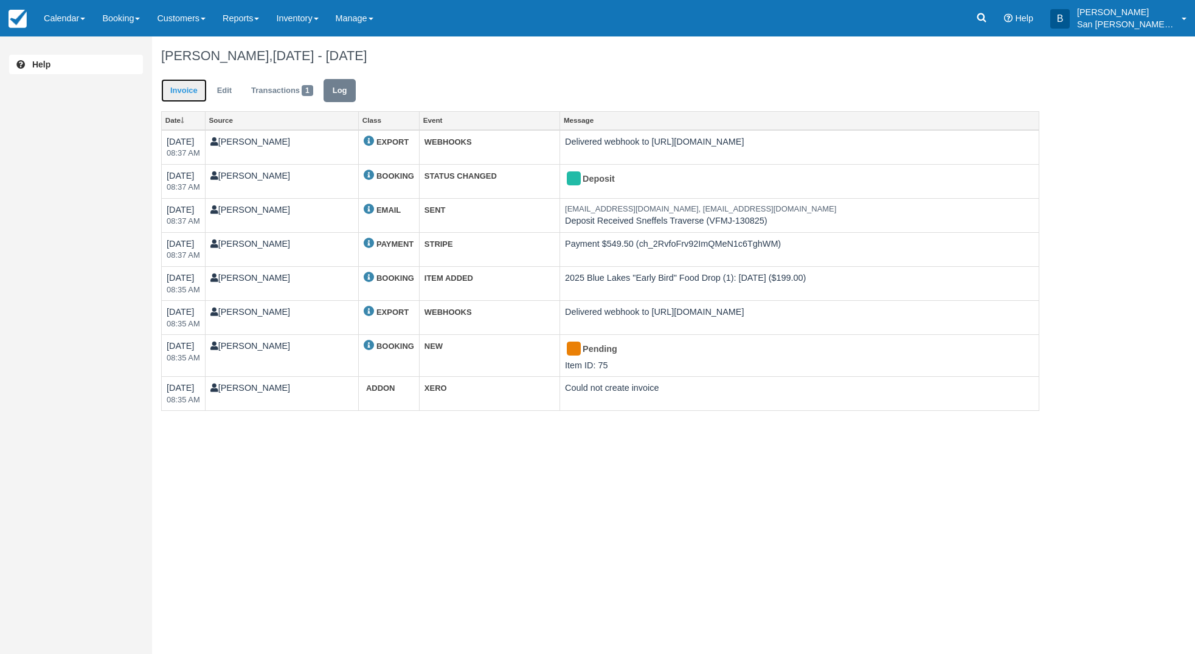
click at [179, 95] on link "Invoice" at bounding box center [184, 91] width 46 height 24
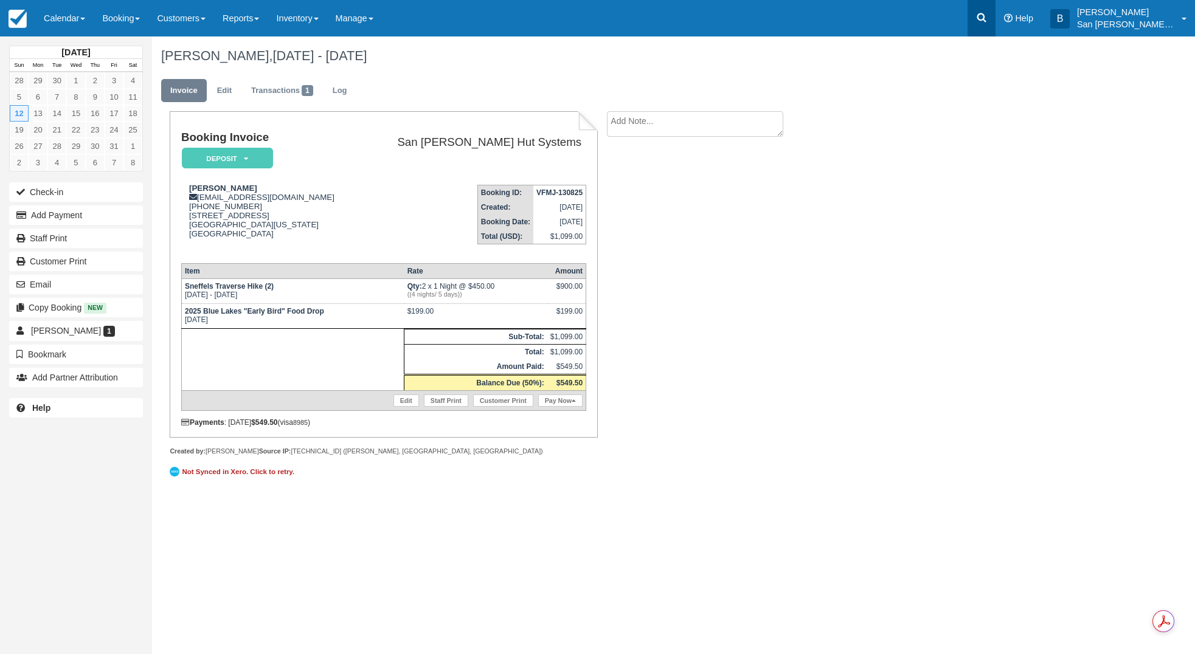
drag, startPoint x: 965, startPoint y: 19, endPoint x: 995, endPoint y: 30, distance: 32.1
click at [967, 21] on div "Menu Calendar Customer Inventory Month Week Day Booking Daily Manifest Daily Li…" at bounding box center [597, 18] width 1195 height 36
click at [995, 30] on link at bounding box center [981, 18] width 28 height 36
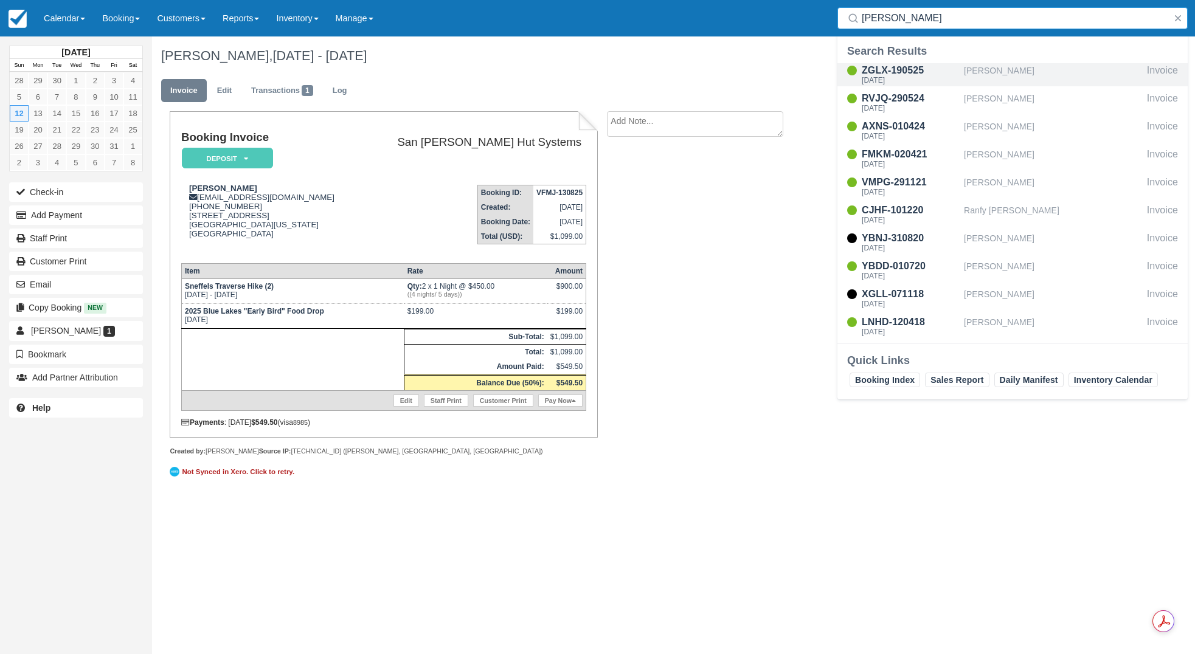
type input "[PERSON_NAME]"
click at [894, 72] on div "ZGLX-190525" at bounding box center [910, 70] width 97 height 15
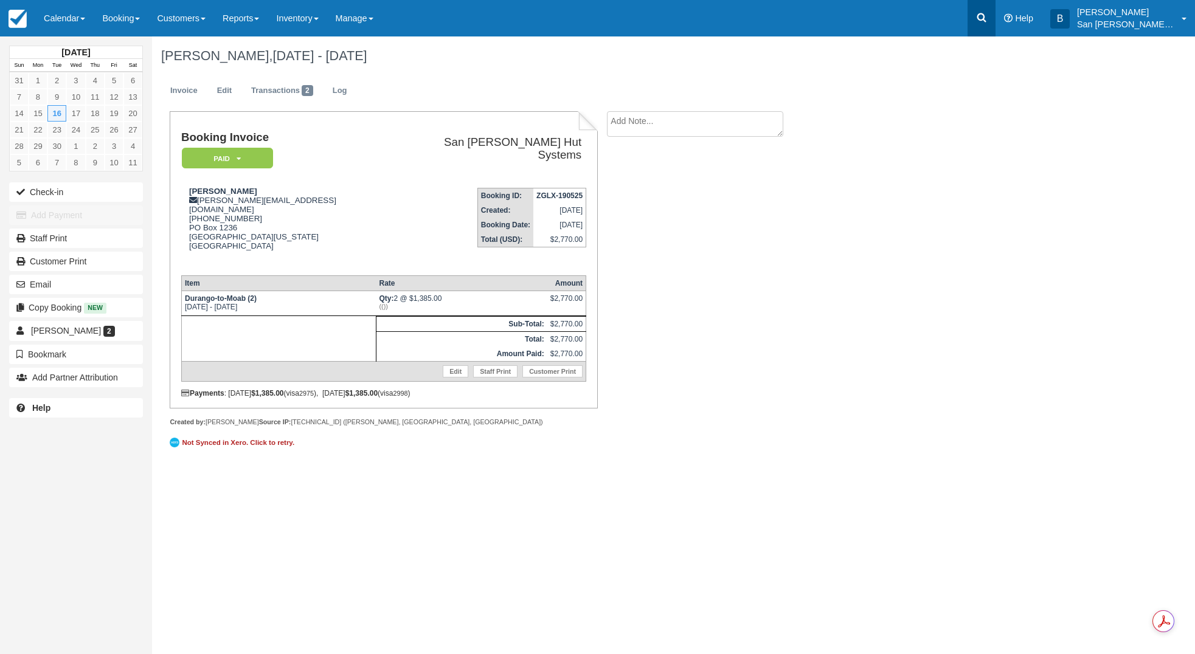
click at [995, 14] on link at bounding box center [981, 18] width 28 height 36
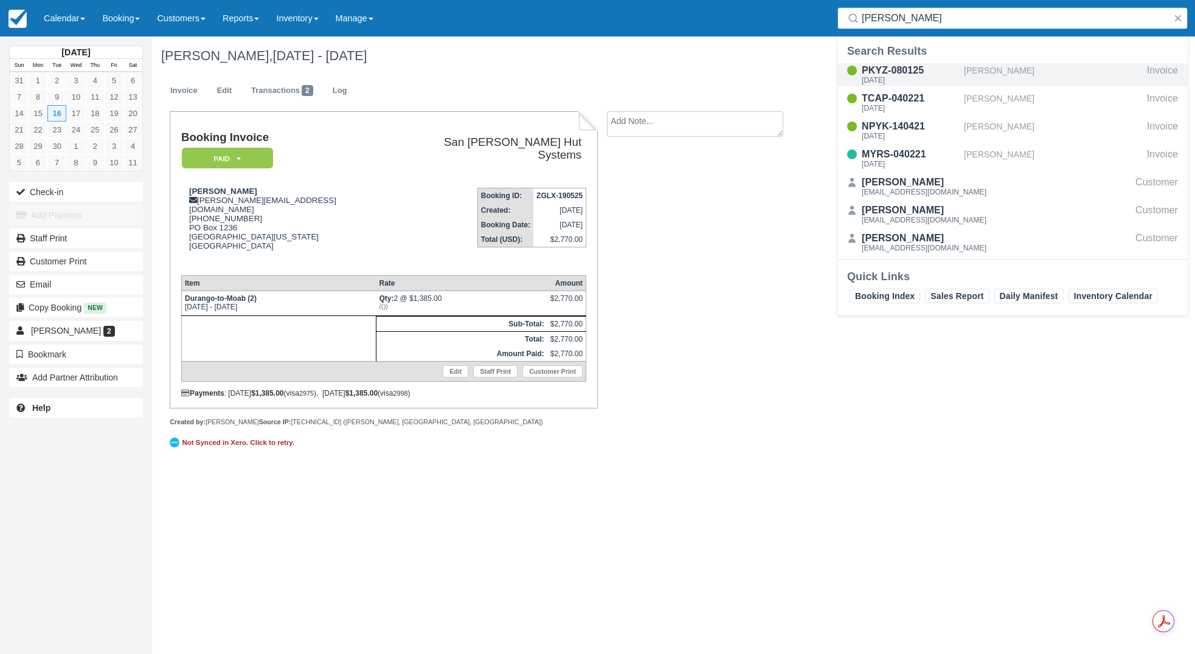
type input "[PERSON_NAME]"
click at [897, 72] on div "PKYZ-080125" at bounding box center [910, 70] width 97 height 15
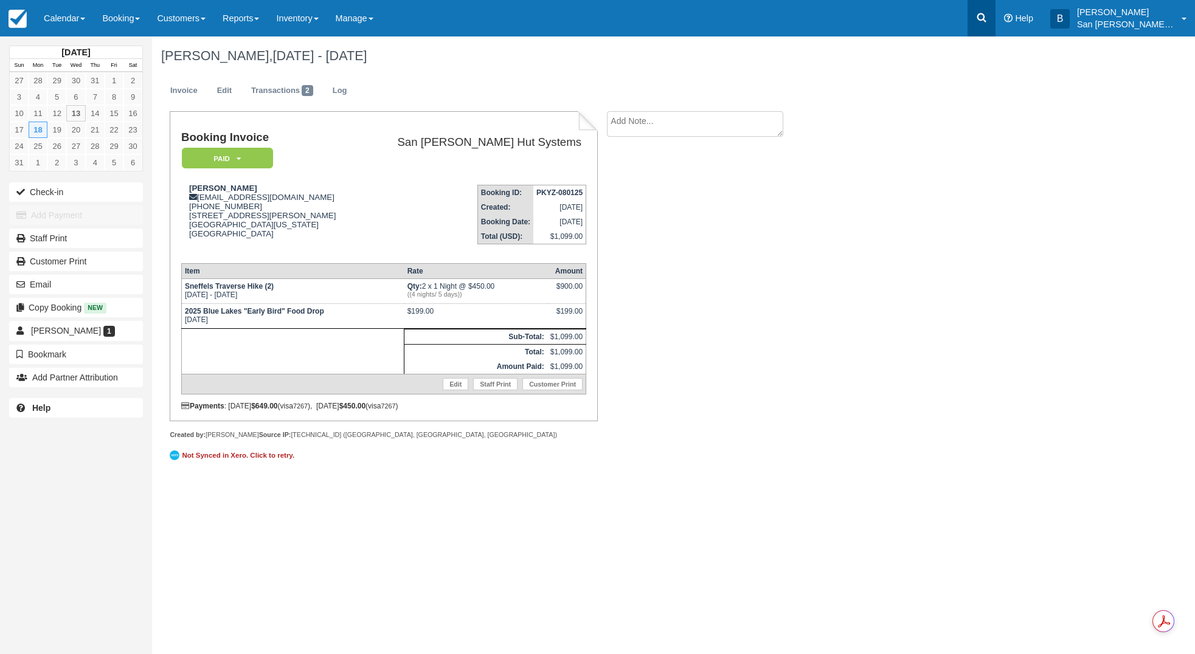
click at [992, 11] on link at bounding box center [981, 18] width 28 height 36
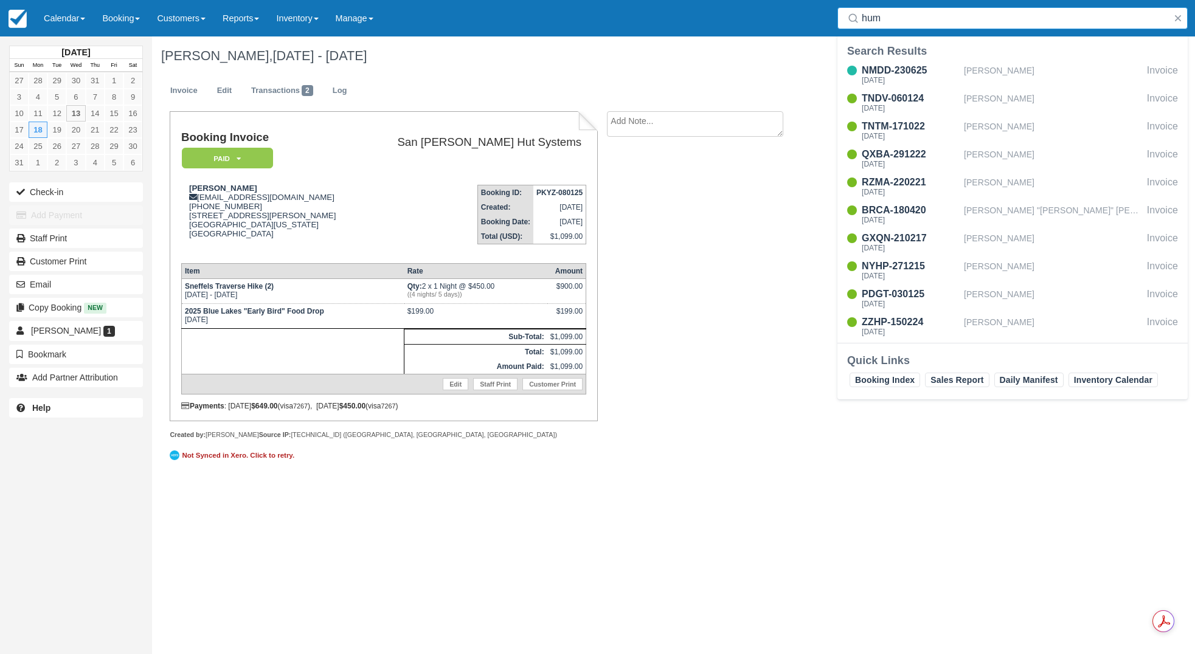
type input "hum"
